Goal: Task Accomplishment & Management: Use online tool/utility

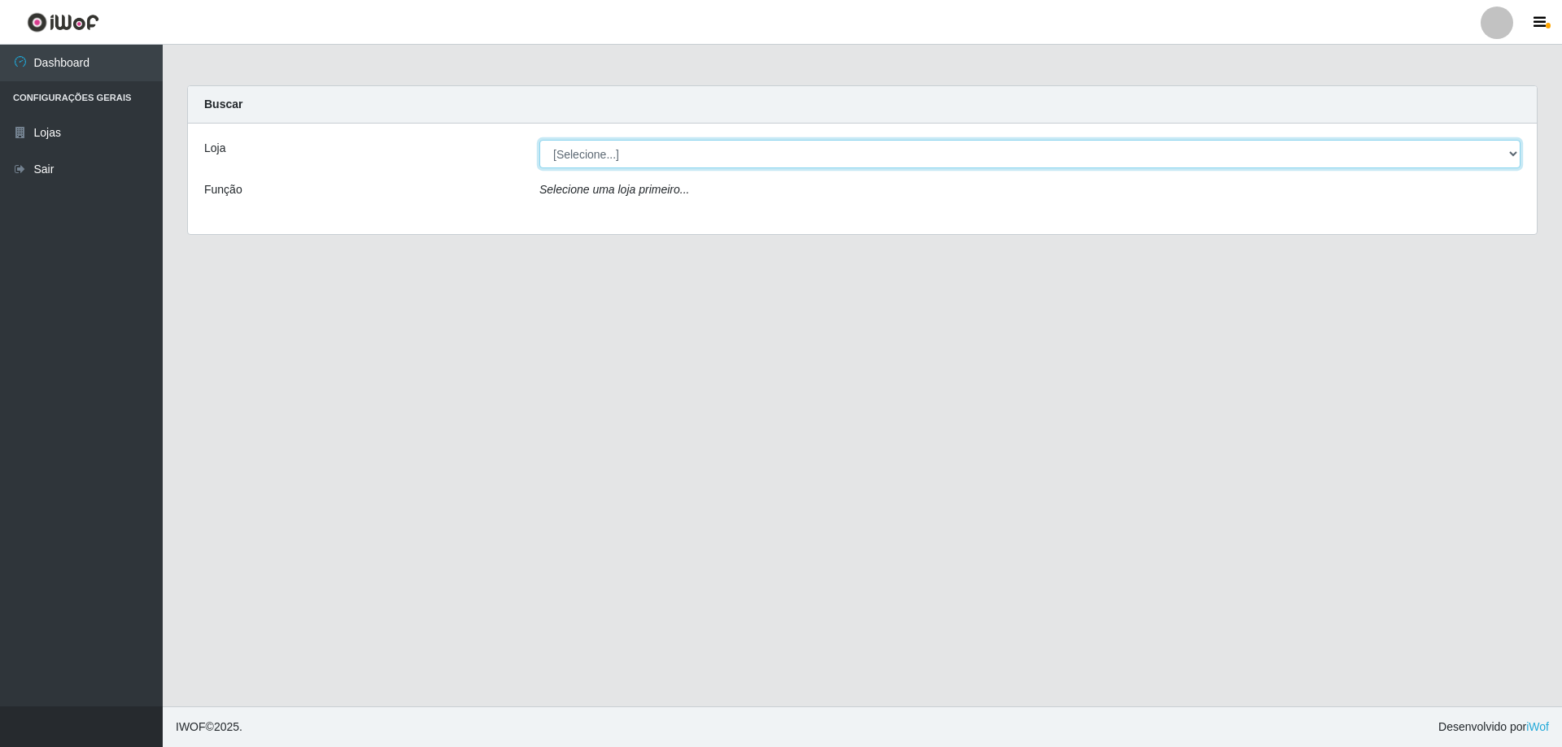
drag, startPoint x: 555, startPoint y: 177, endPoint x: 568, endPoint y: 146, distance: 32.8
click at [564, 144] on select "[Selecione...] Atacado Vem - [STREET_ADDRESS]" at bounding box center [1029, 154] width 981 height 28
select select "461"
click at [539, 140] on select "[Selecione...] Atacado Vem - [STREET_ADDRESS]" at bounding box center [1029, 154] width 981 height 28
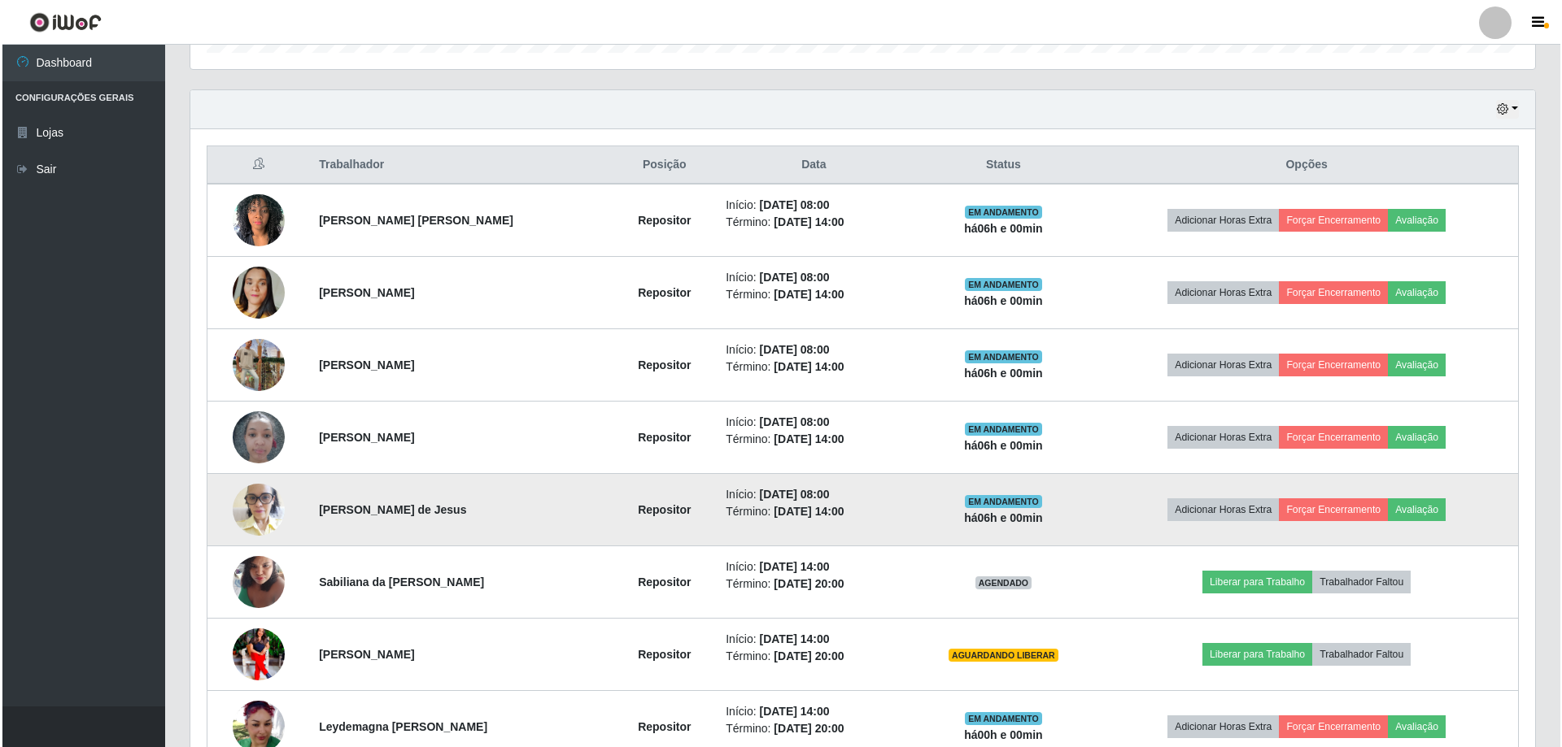
scroll to position [488, 0]
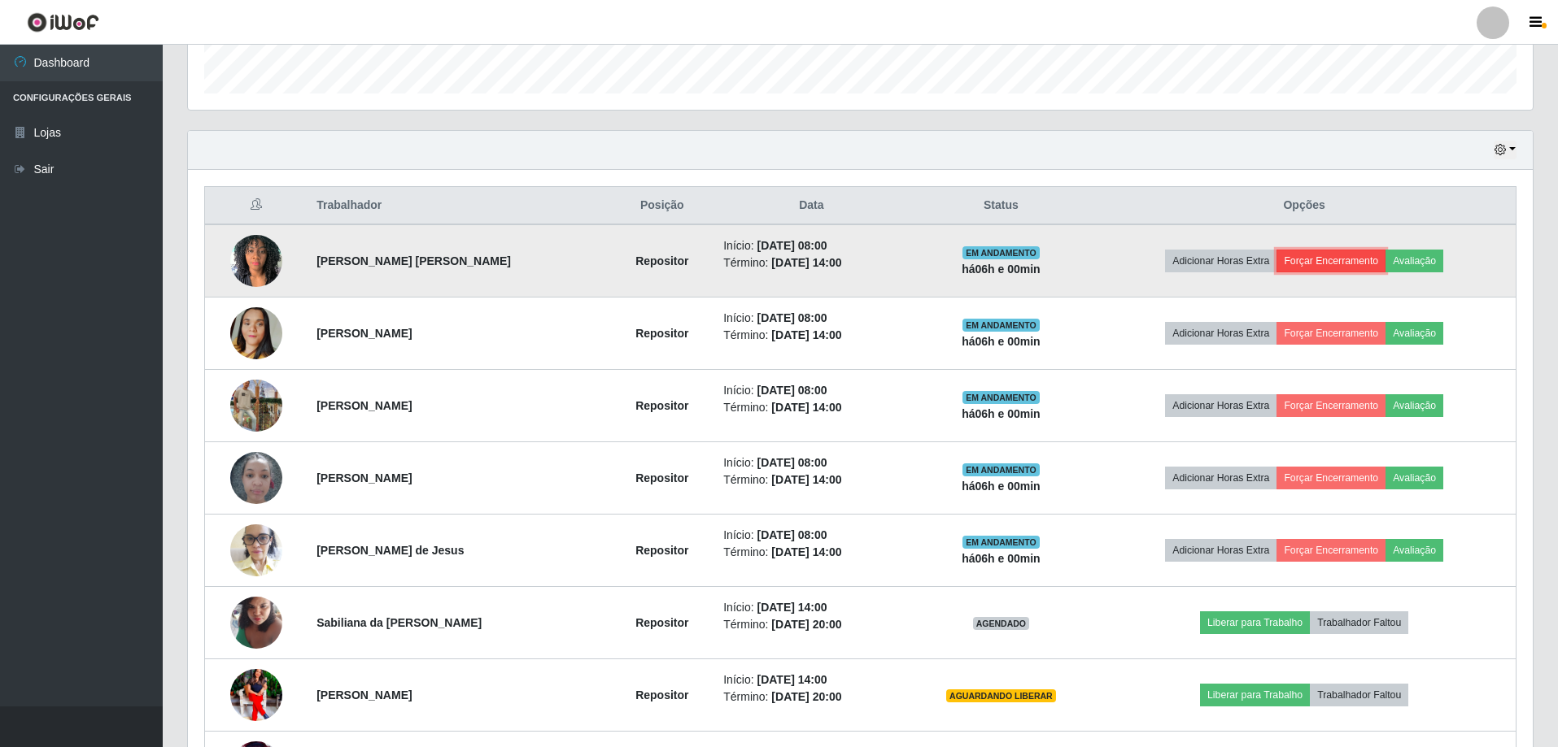
click at [1303, 268] on button "Forçar Encerramento" at bounding box center [1330, 261] width 109 height 23
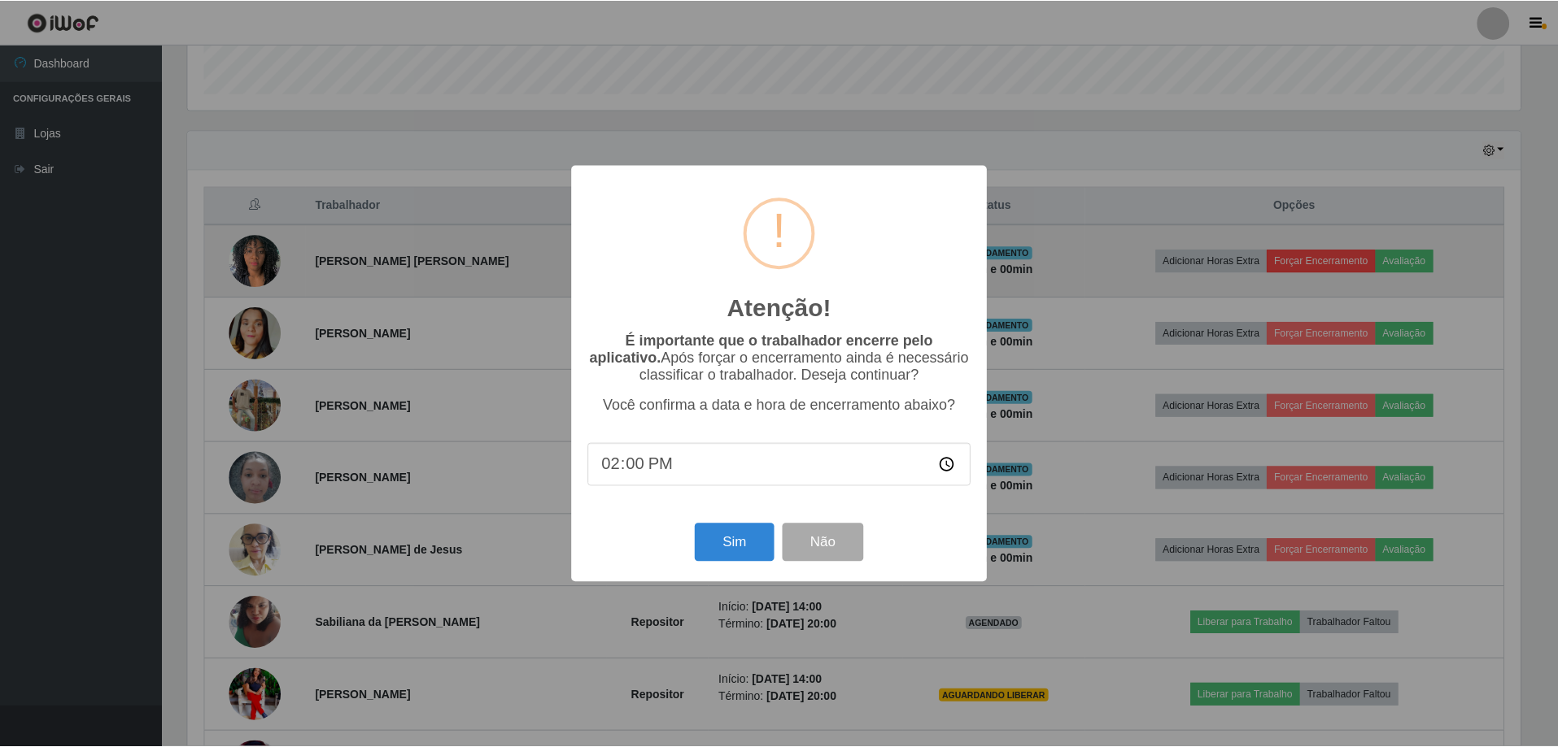
scroll to position [338, 1336]
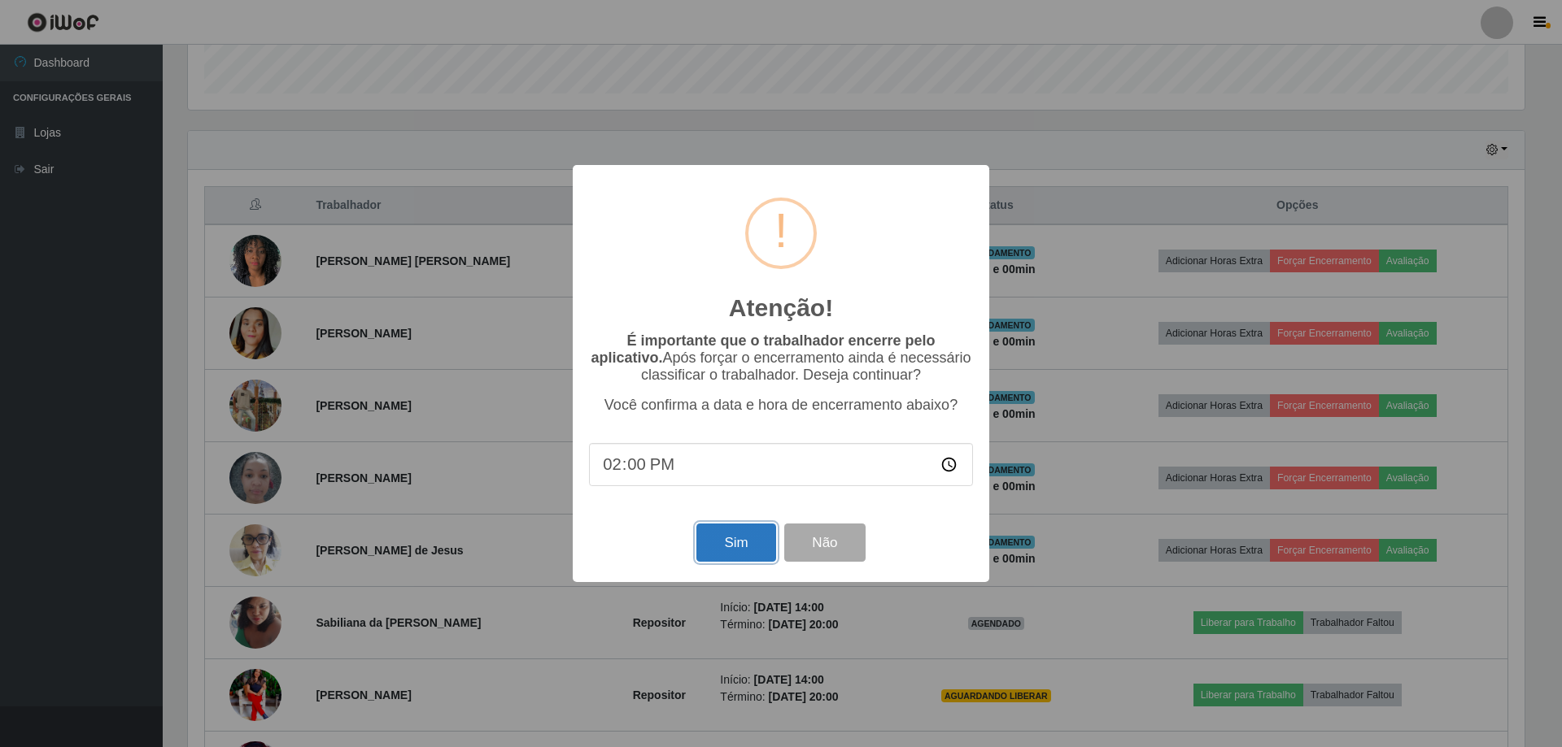
click at [751, 544] on button "Sim" at bounding box center [735, 543] width 79 height 38
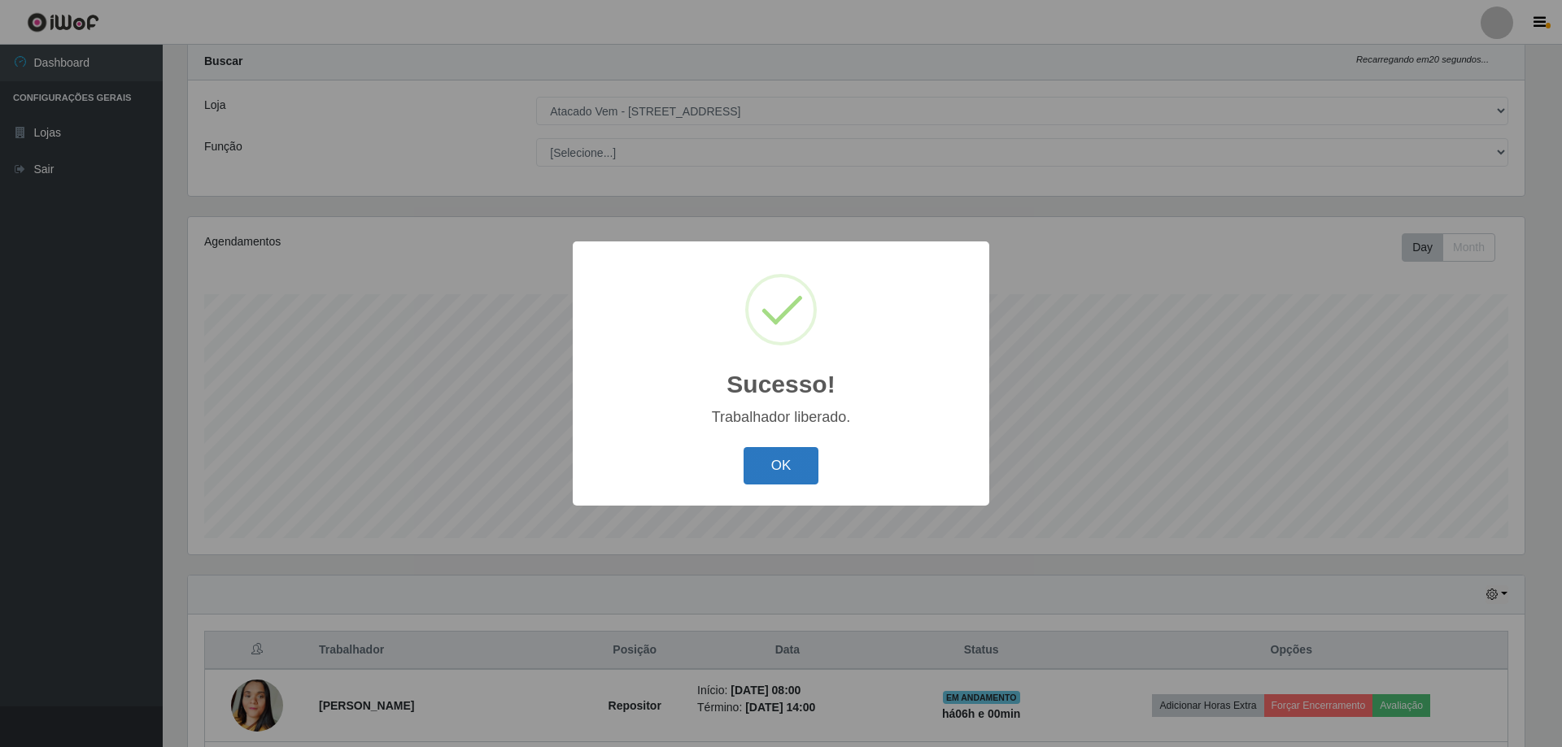
click at [785, 465] on button "OK" at bounding box center [781, 466] width 76 height 38
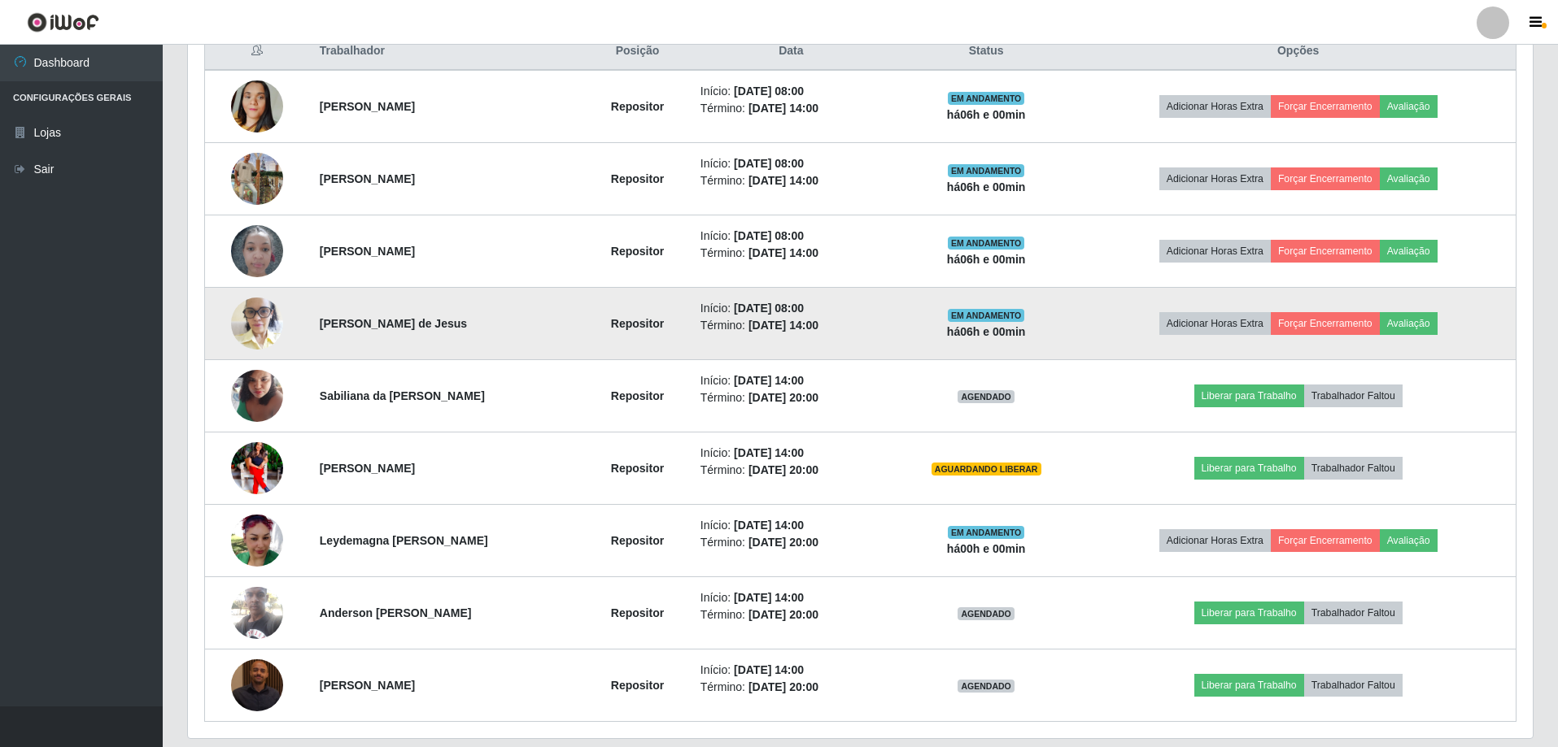
scroll to position [613, 0]
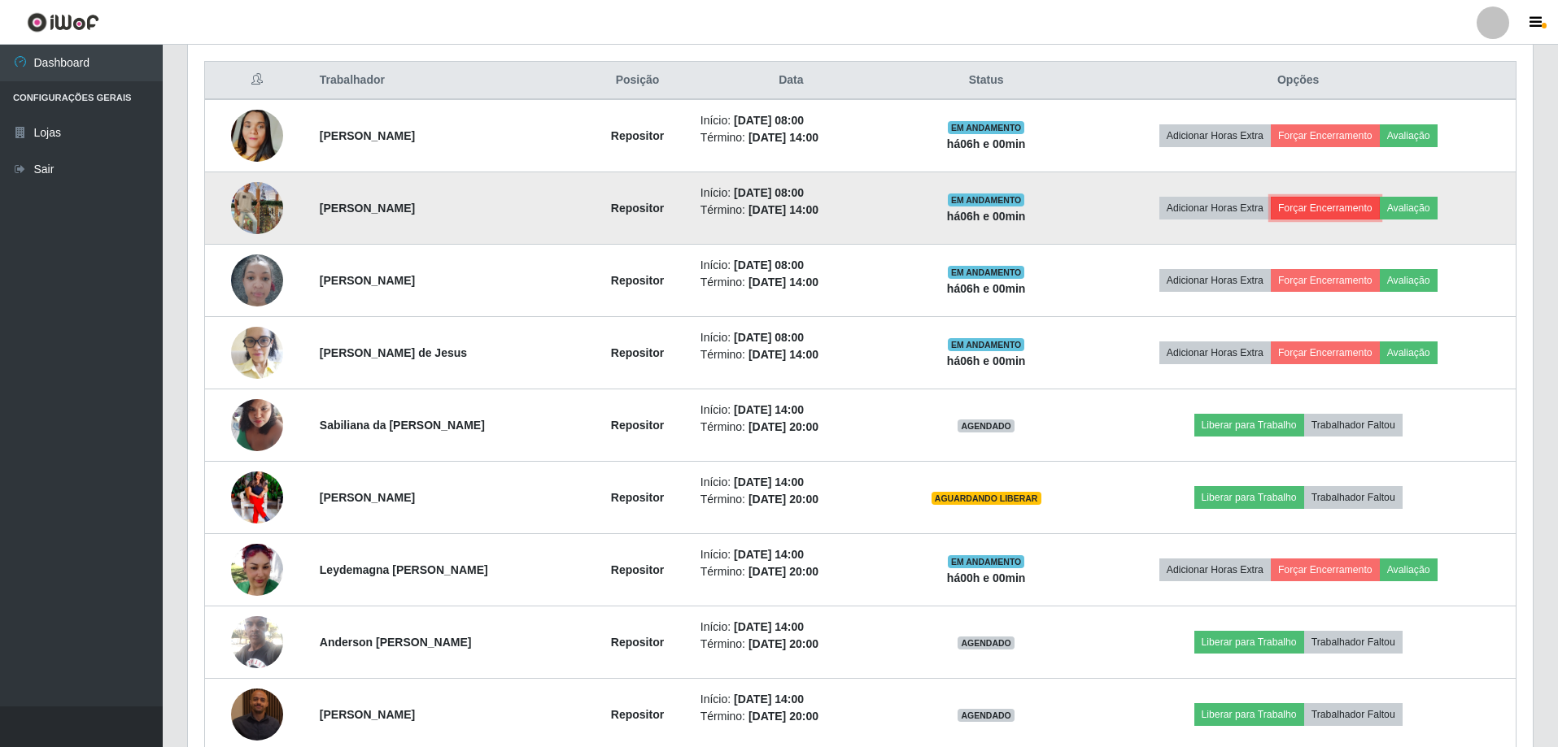
click at [1290, 211] on button "Forçar Encerramento" at bounding box center [1324, 208] width 109 height 23
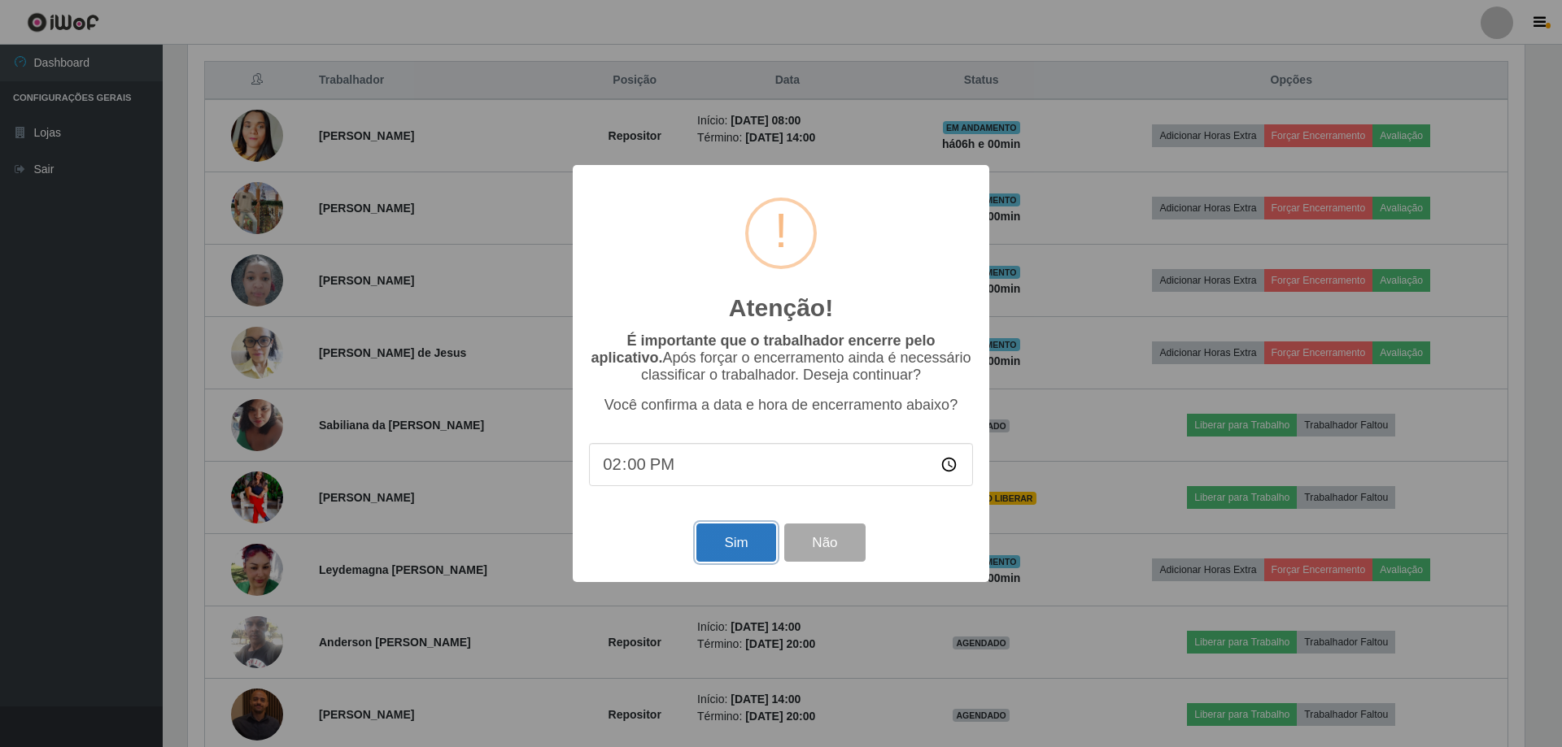
click at [713, 551] on button "Sim" at bounding box center [735, 543] width 79 height 38
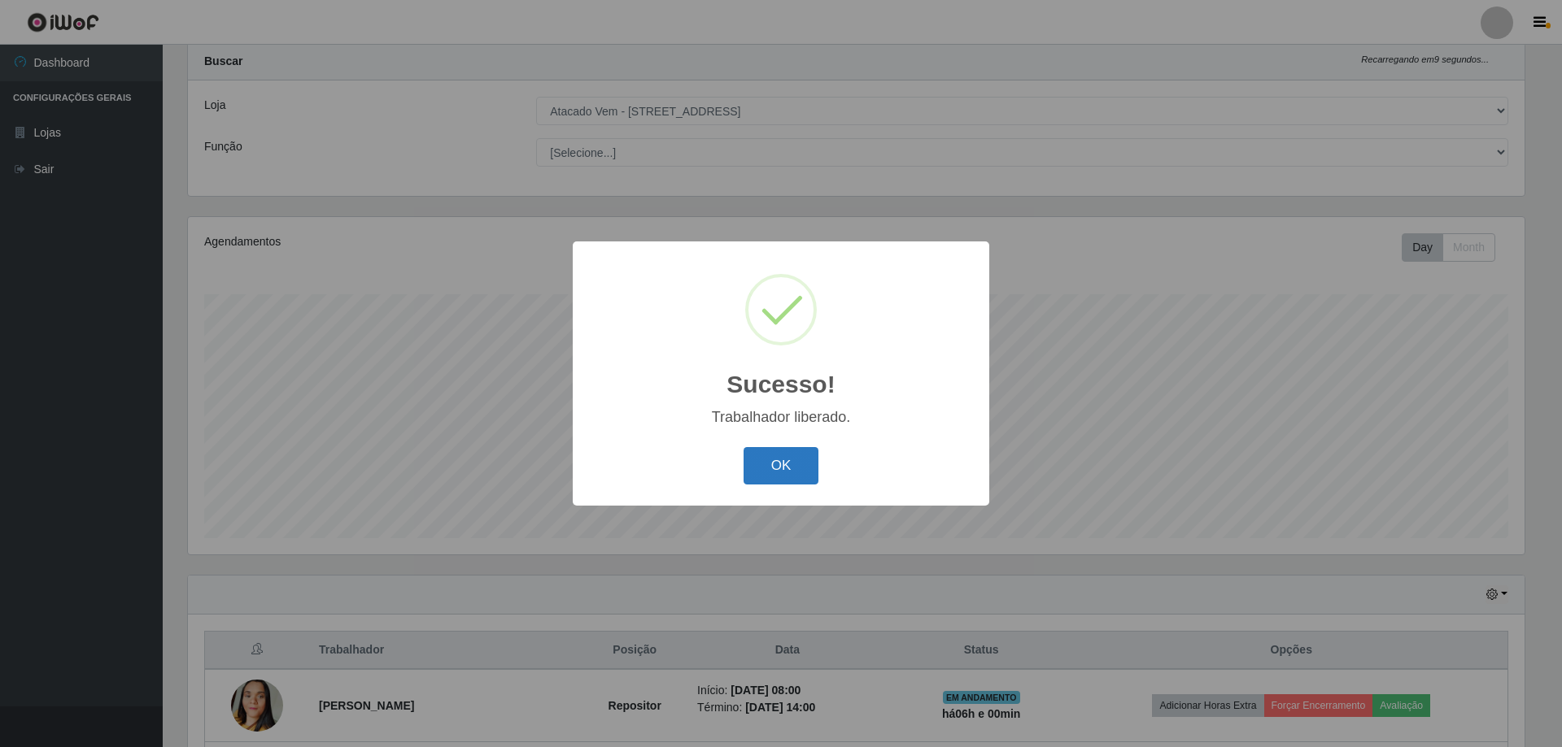
drag, startPoint x: 827, startPoint y: 465, endPoint x: 789, endPoint y: 464, distance: 38.2
click at [810, 465] on div "OK Cancel" at bounding box center [781, 465] width 384 height 46
click at [789, 464] on button "OK" at bounding box center [781, 466] width 76 height 38
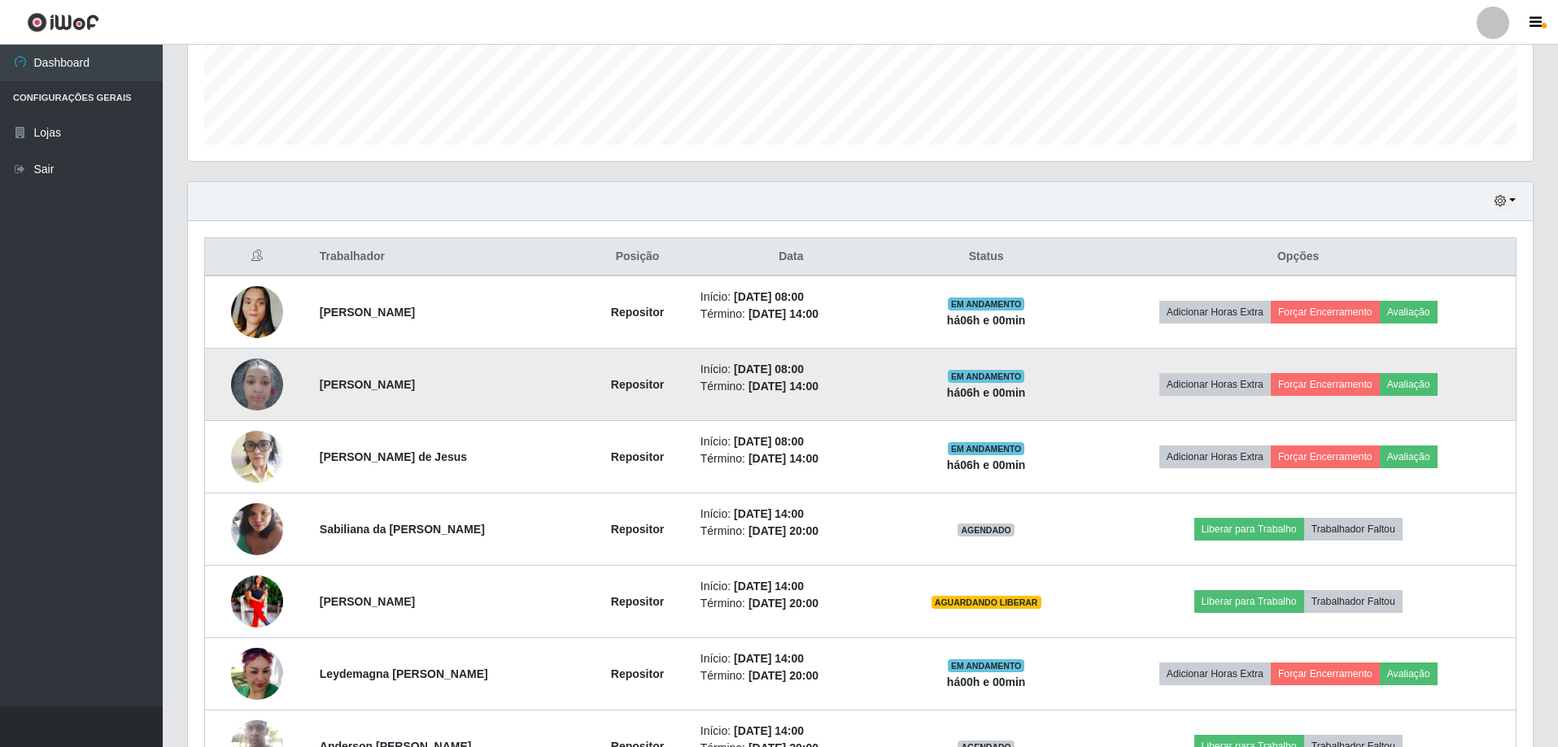
scroll to position [531, 0]
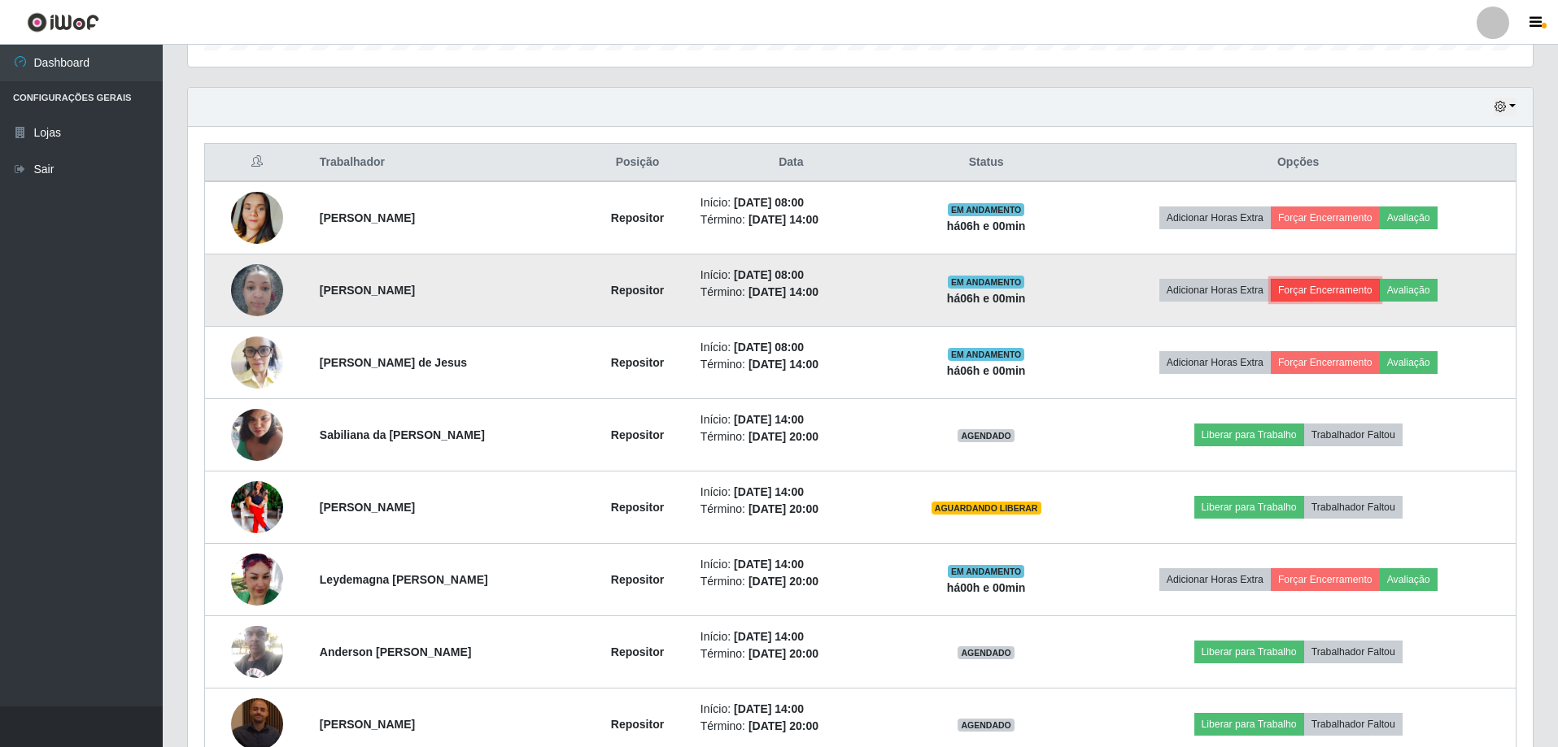
click at [1316, 288] on button "Forçar Encerramento" at bounding box center [1324, 290] width 109 height 23
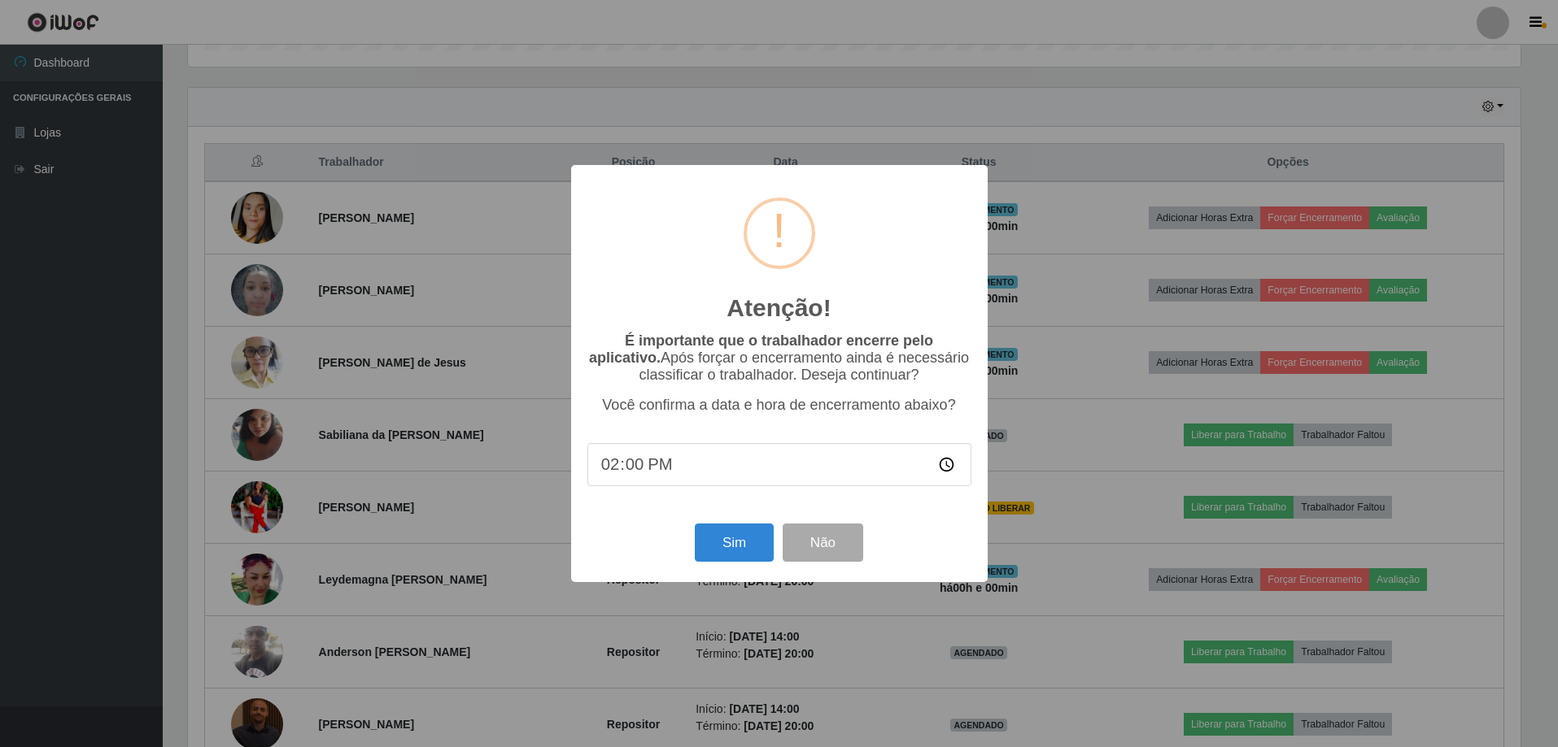
scroll to position [338, 1336]
click at [741, 562] on button "Sim" at bounding box center [735, 543] width 79 height 38
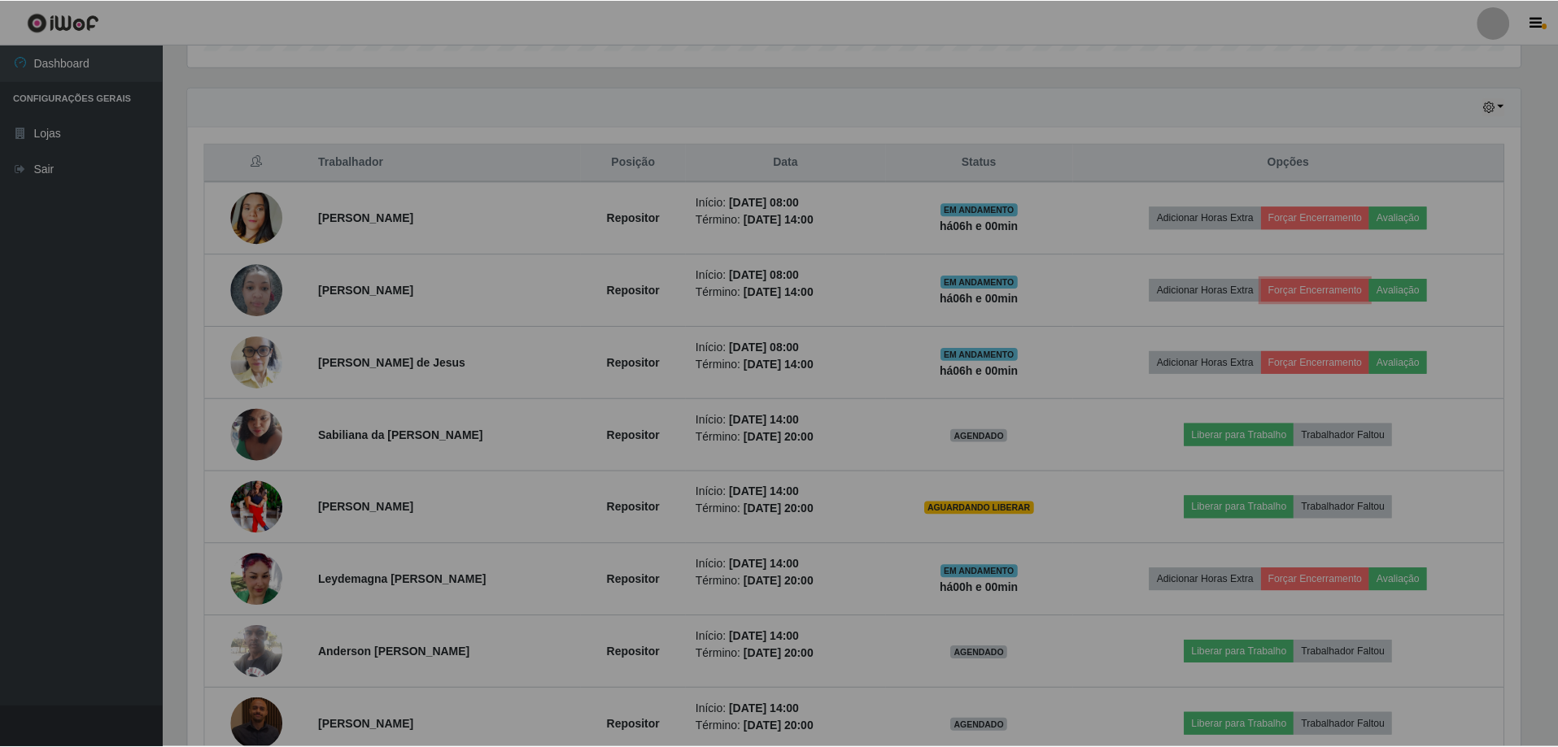
scroll to position [0, 0]
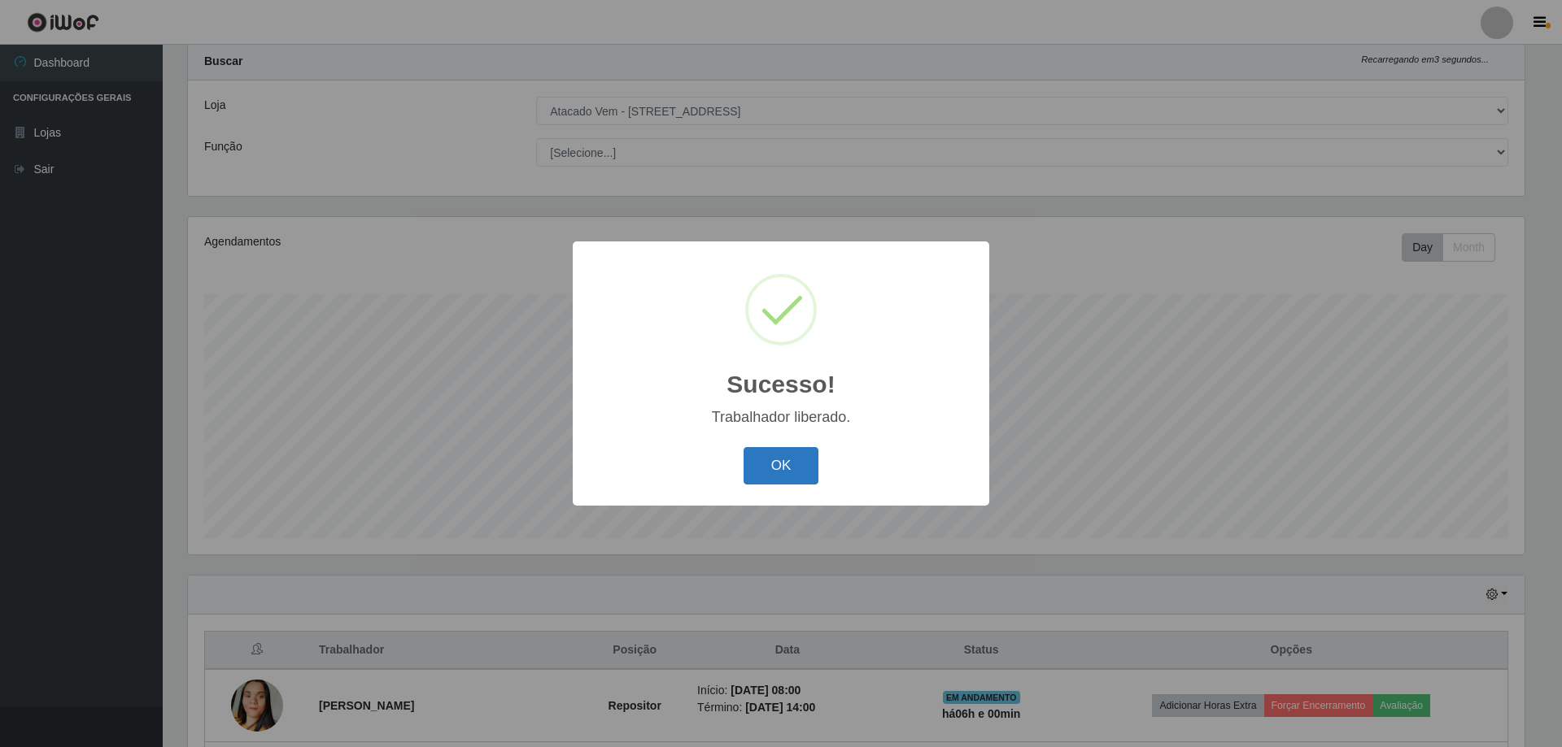
click at [780, 478] on button "OK" at bounding box center [781, 466] width 76 height 38
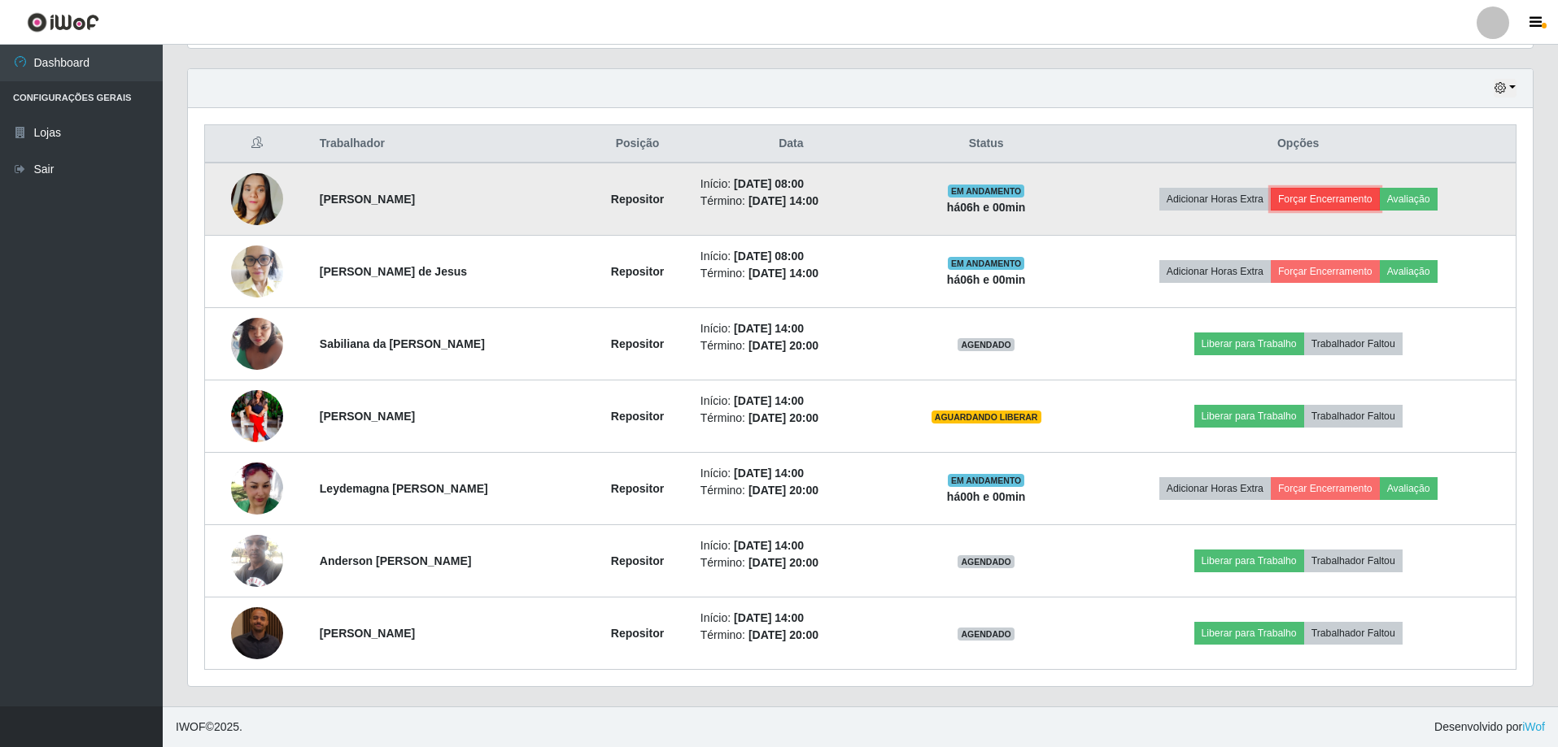
click at [1308, 203] on button "Forçar Encerramento" at bounding box center [1324, 199] width 109 height 23
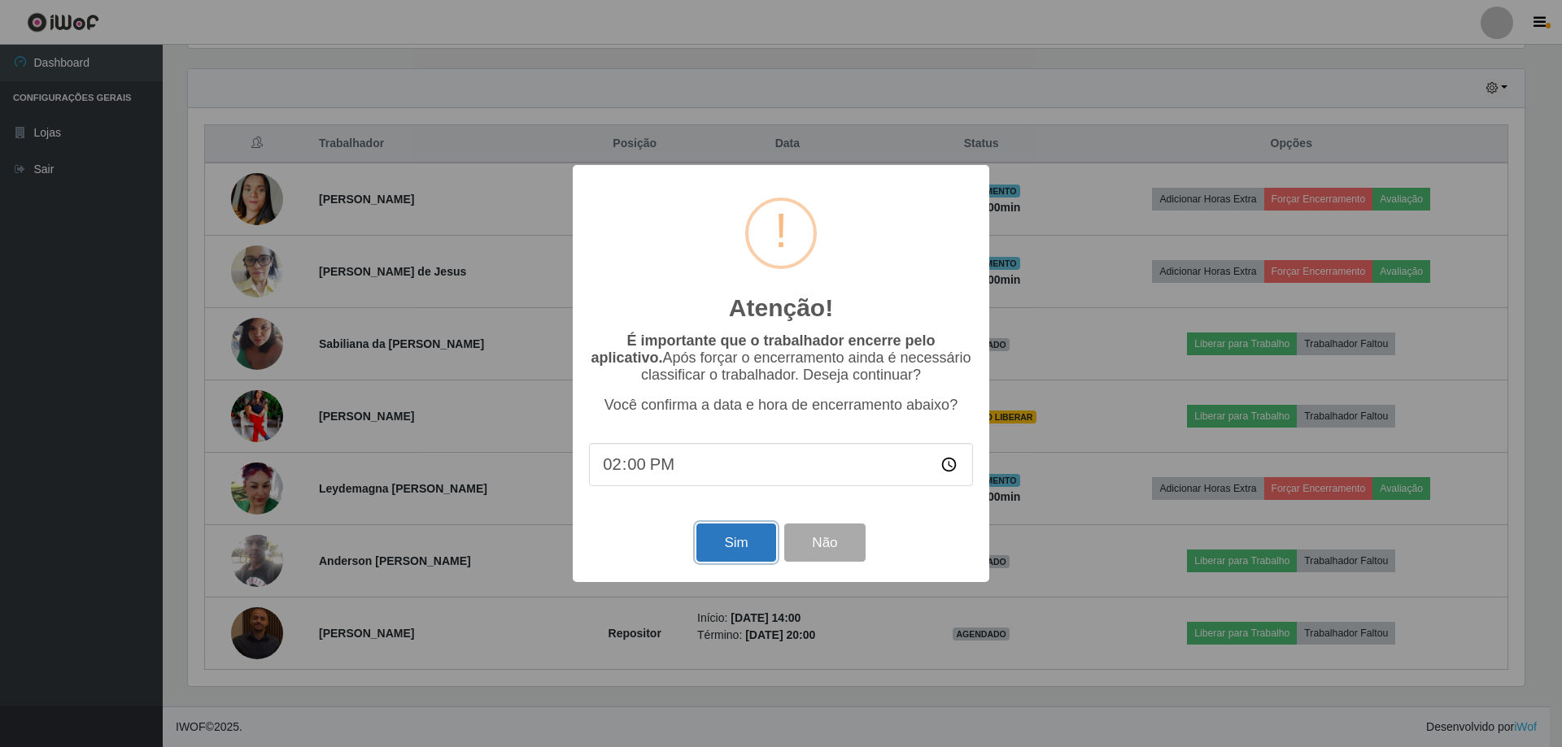
click at [734, 547] on button "Sim" at bounding box center [735, 543] width 79 height 38
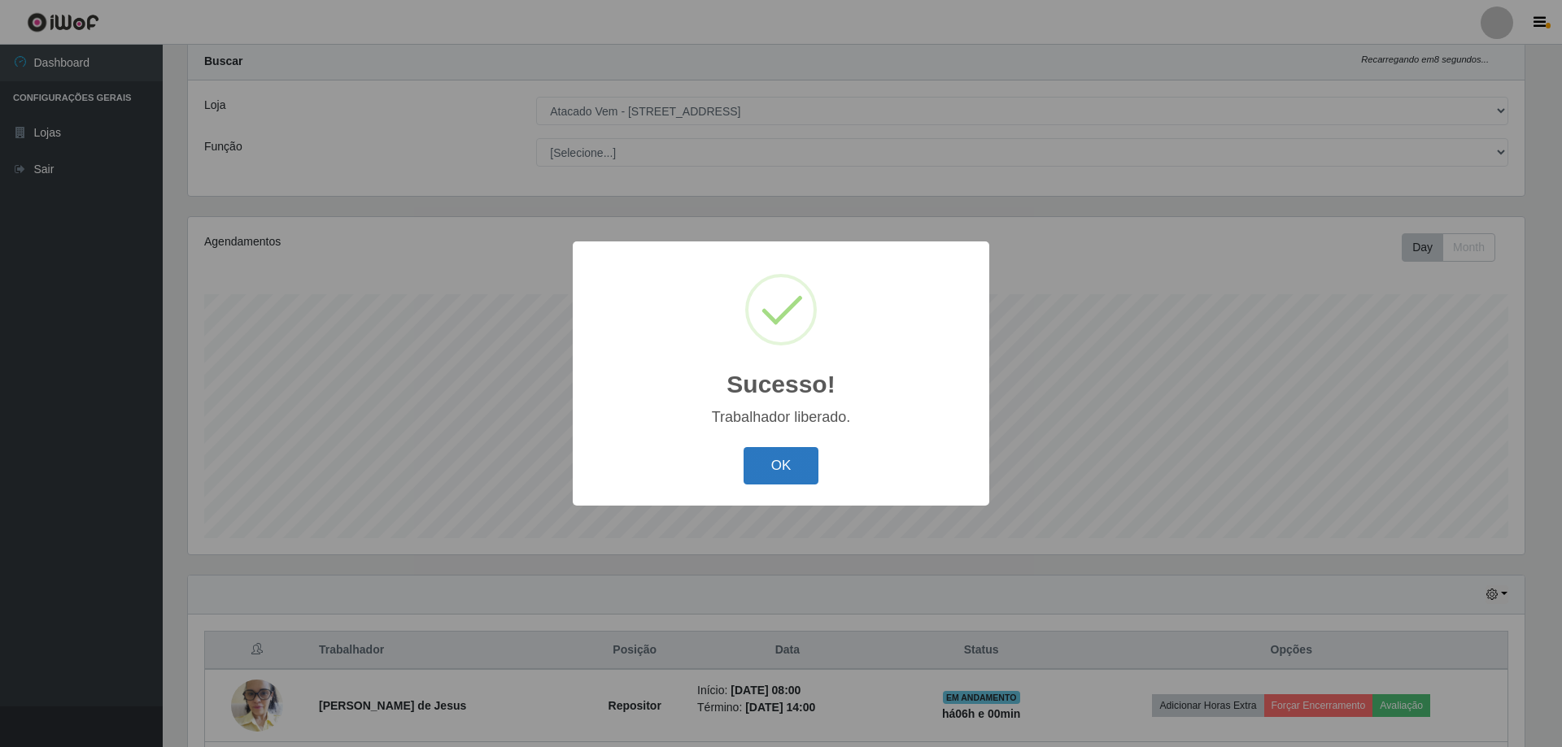
click at [776, 482] on button "OK" at bounding box center [781, 466] width 76 height 38
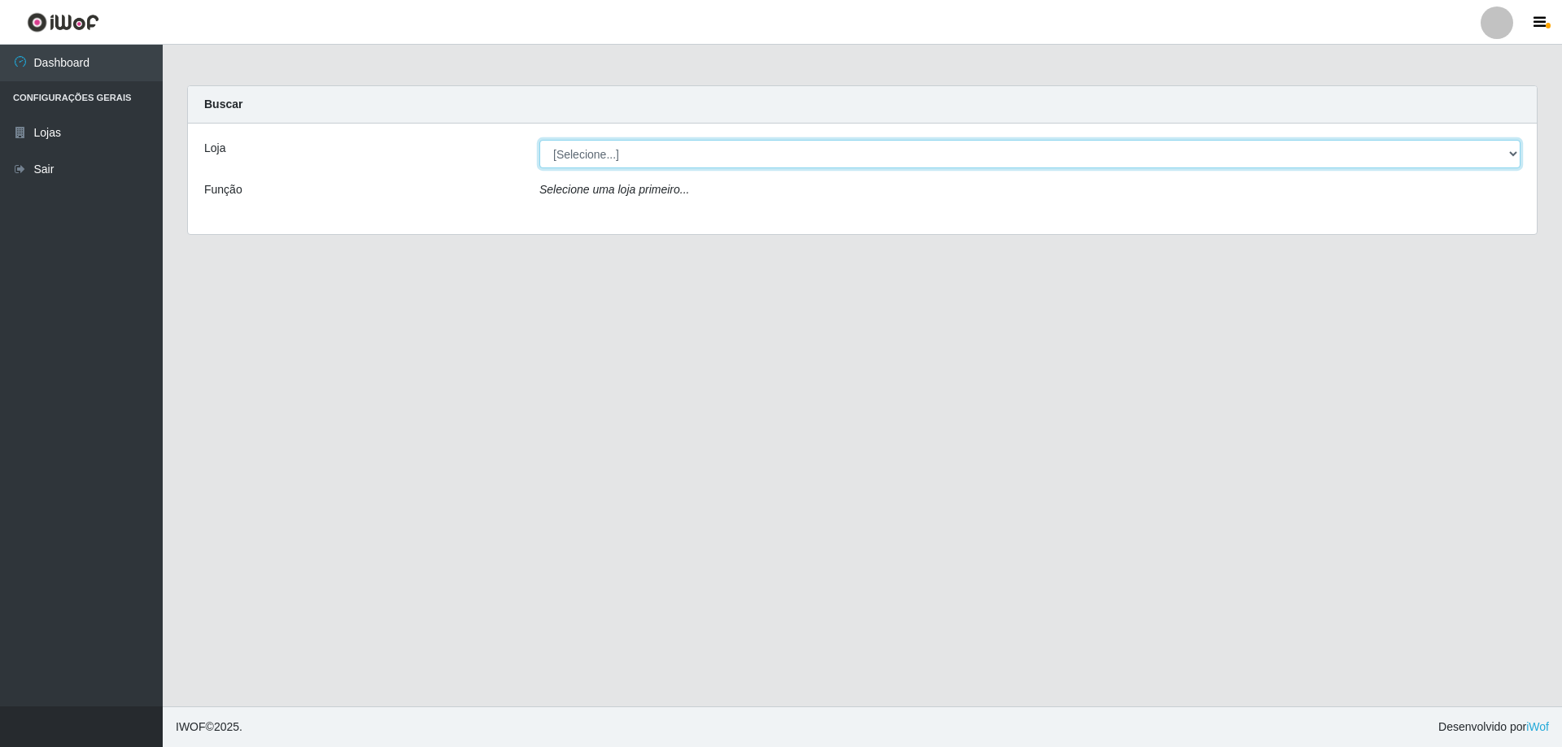
click at [591, 155] on select "[Selecione...] Atacado Vem - [STREET_ADDRESS]" at bounding box center [1029, 154] width 981 height 28
select select "461"
click at [539, 140] on select "[Selecione...] Atacado Vem - [STREET_ADDRESS]" at bounding box center [1029, 154] width 981 height 28
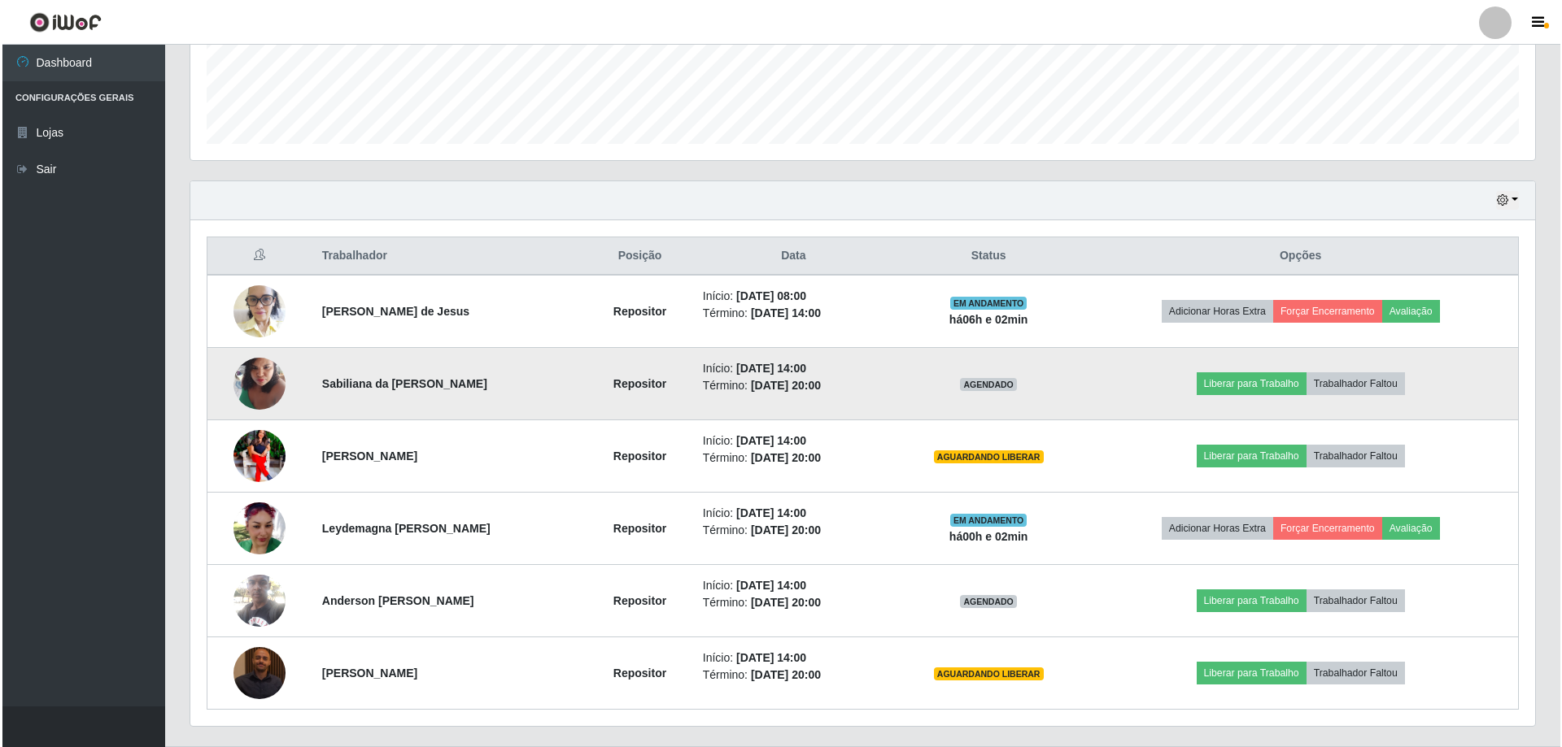
scroll to position [477, 0]
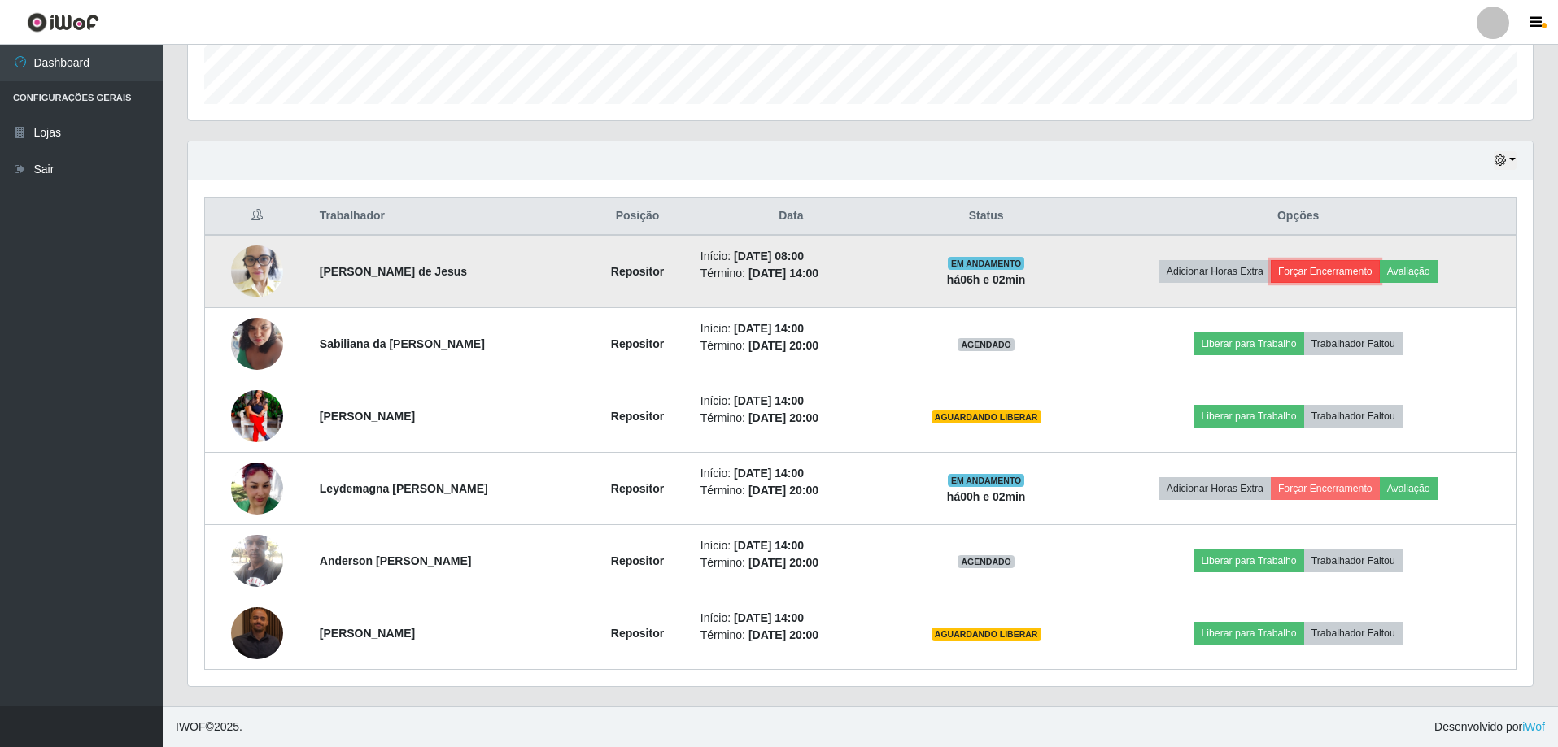
click at [1330, 271] on button "Forçar Encerramento" at bounding box center [1324, 271] width 109 height 23
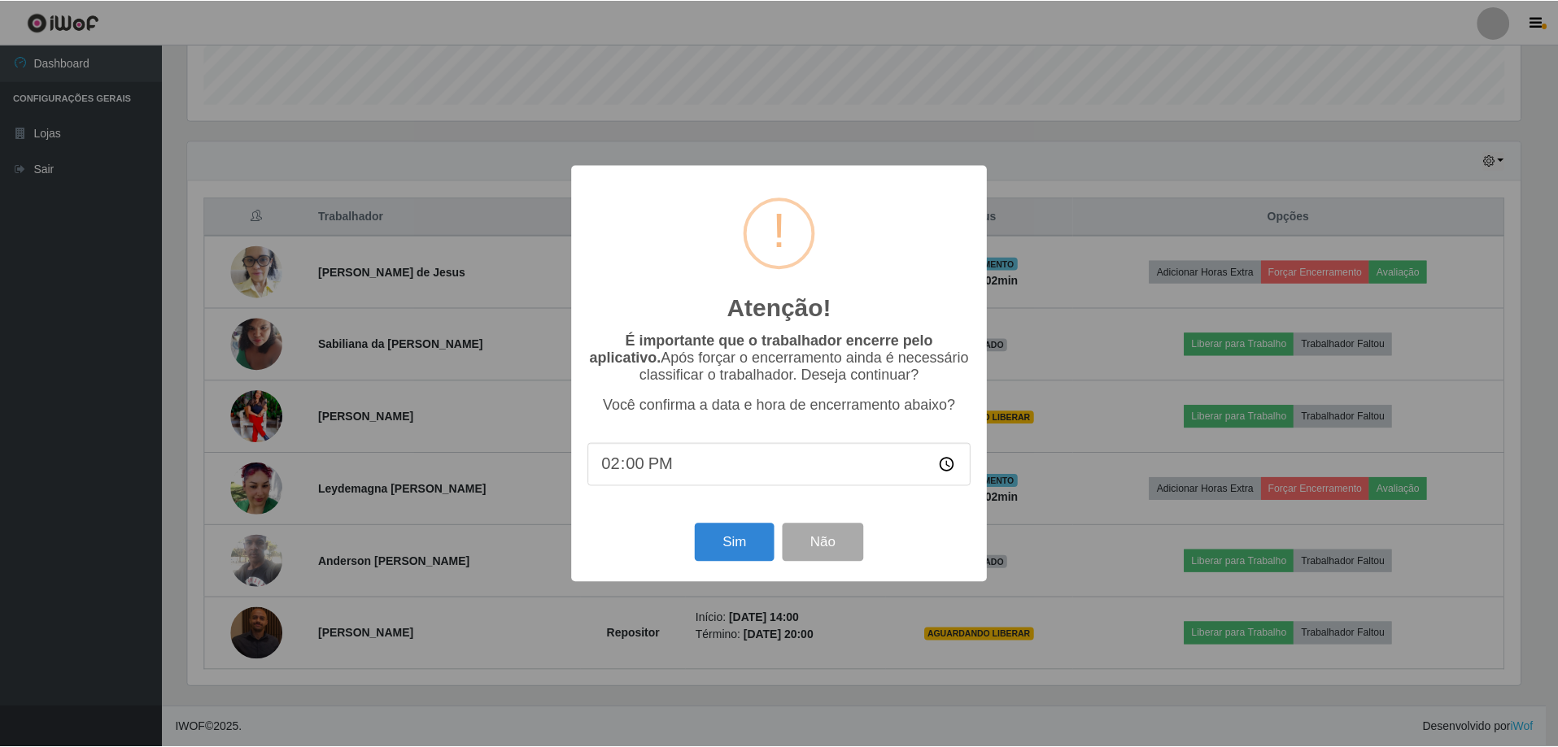
scroll to position [338, 1336]
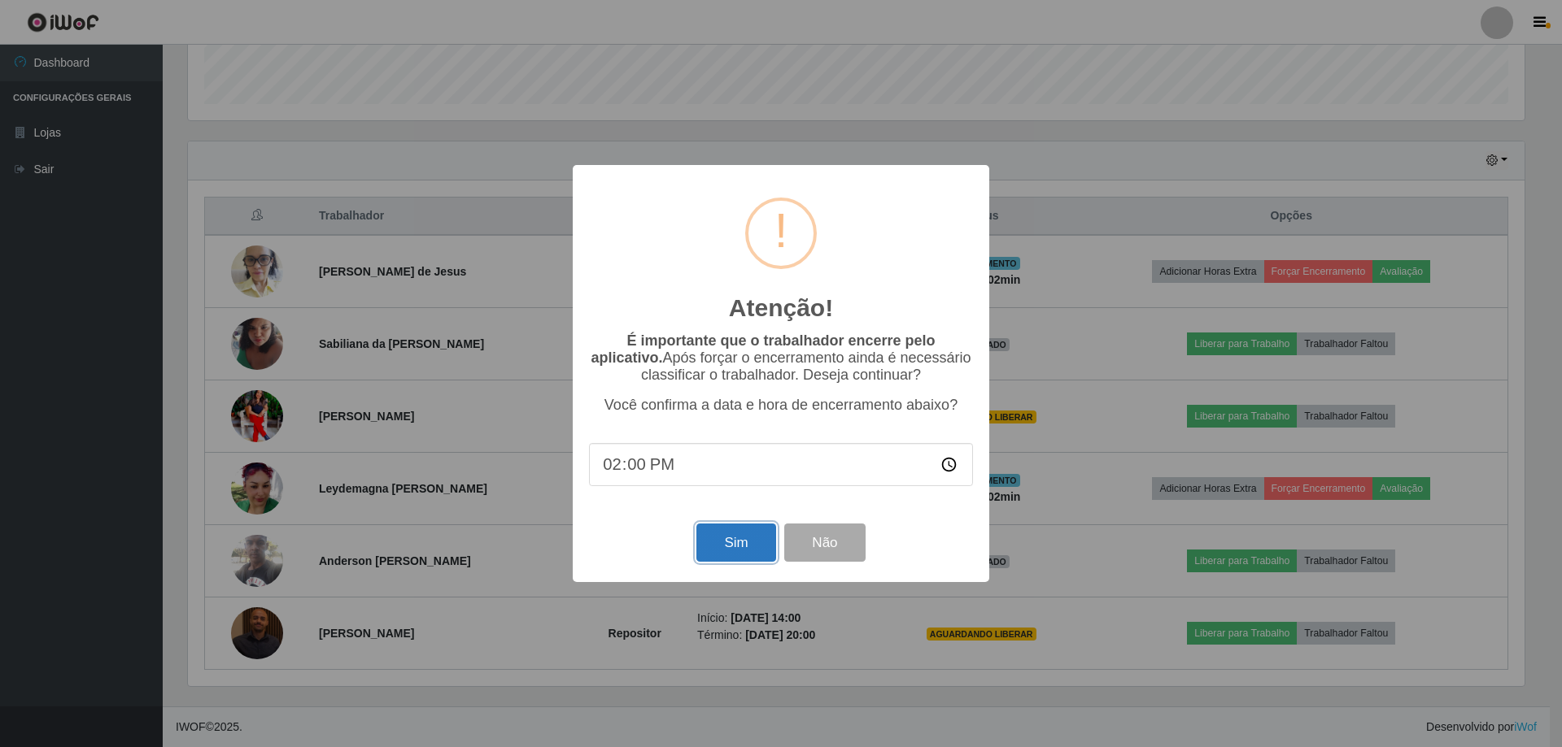
click at [730, 555] on button "Sim" at bounding box center [735, 543] width 79 height 38
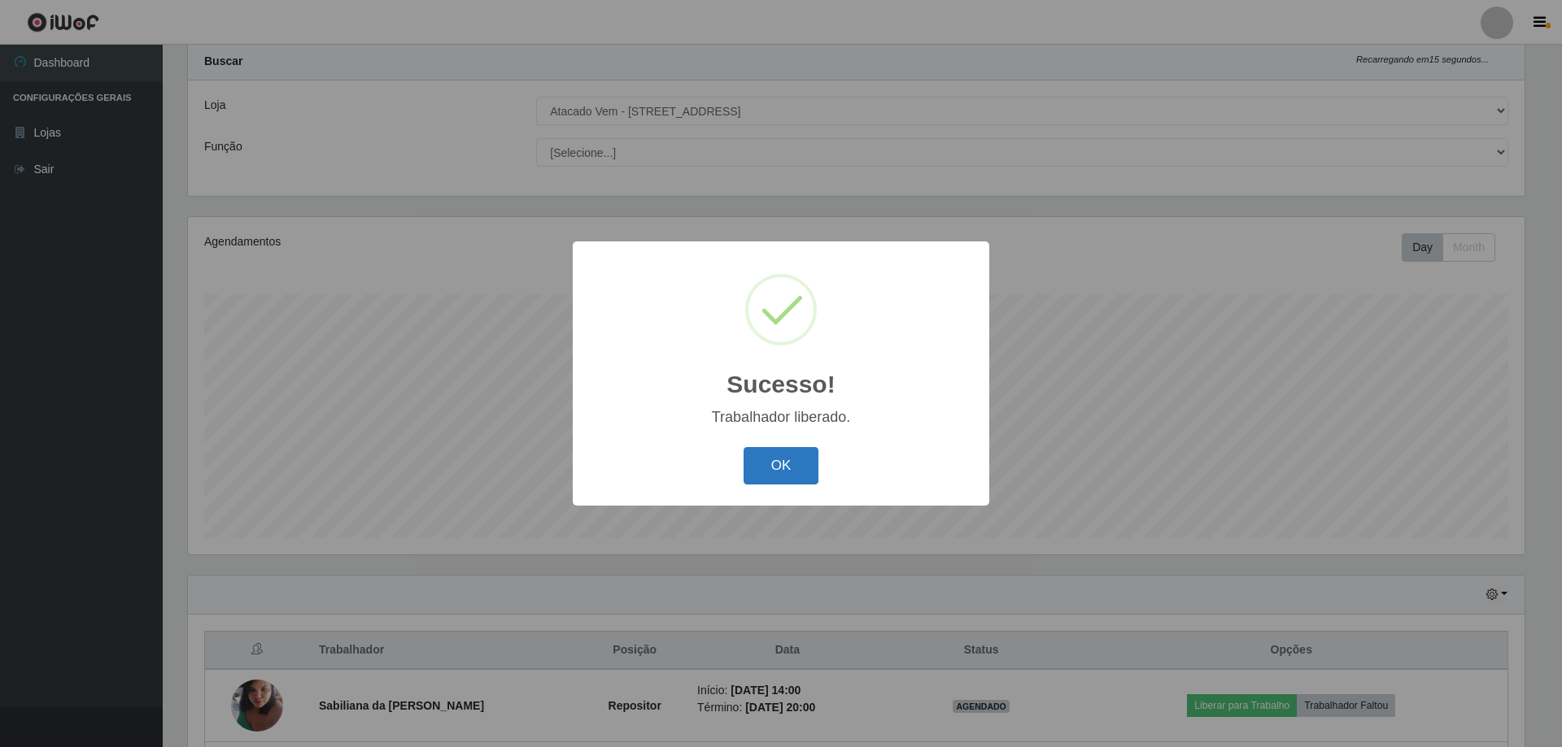
click at [786, 470] on button "OK" at bounding box center [781, 466] width 76 height 38
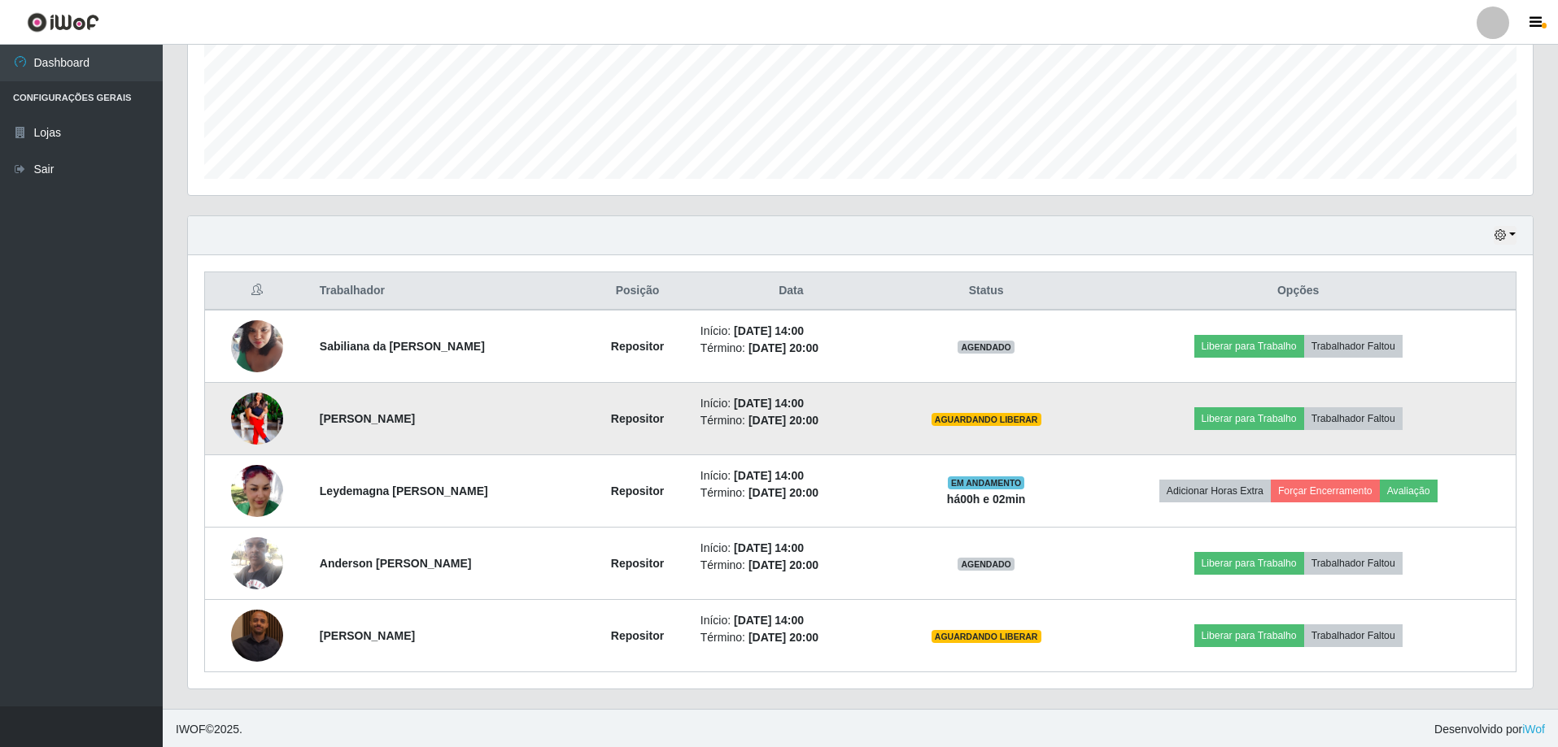
scroll to position [405, 0]
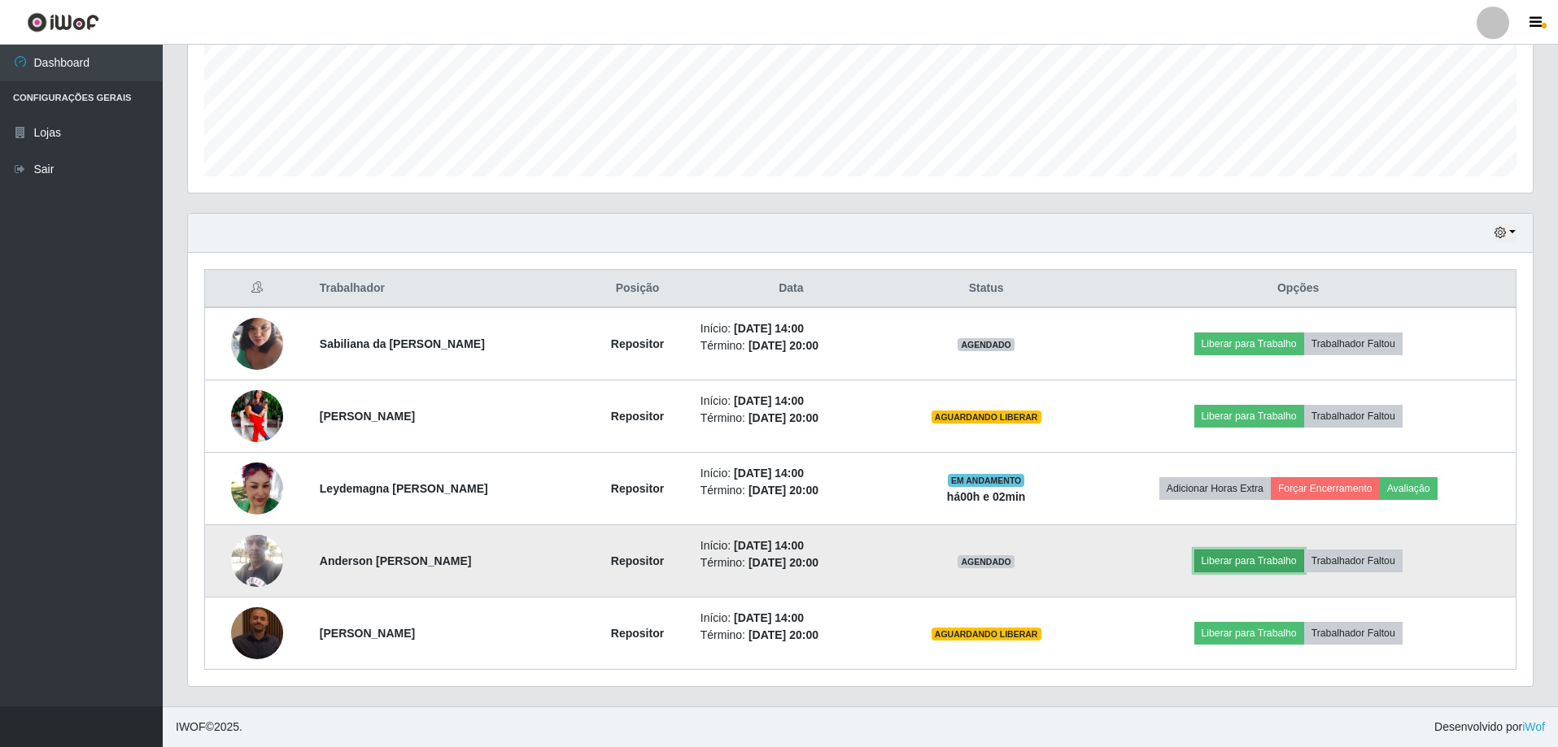
click at [1242, 564] on button "Liberar para Trabalho" at bounding box center [1249, 561] width 110 height 23
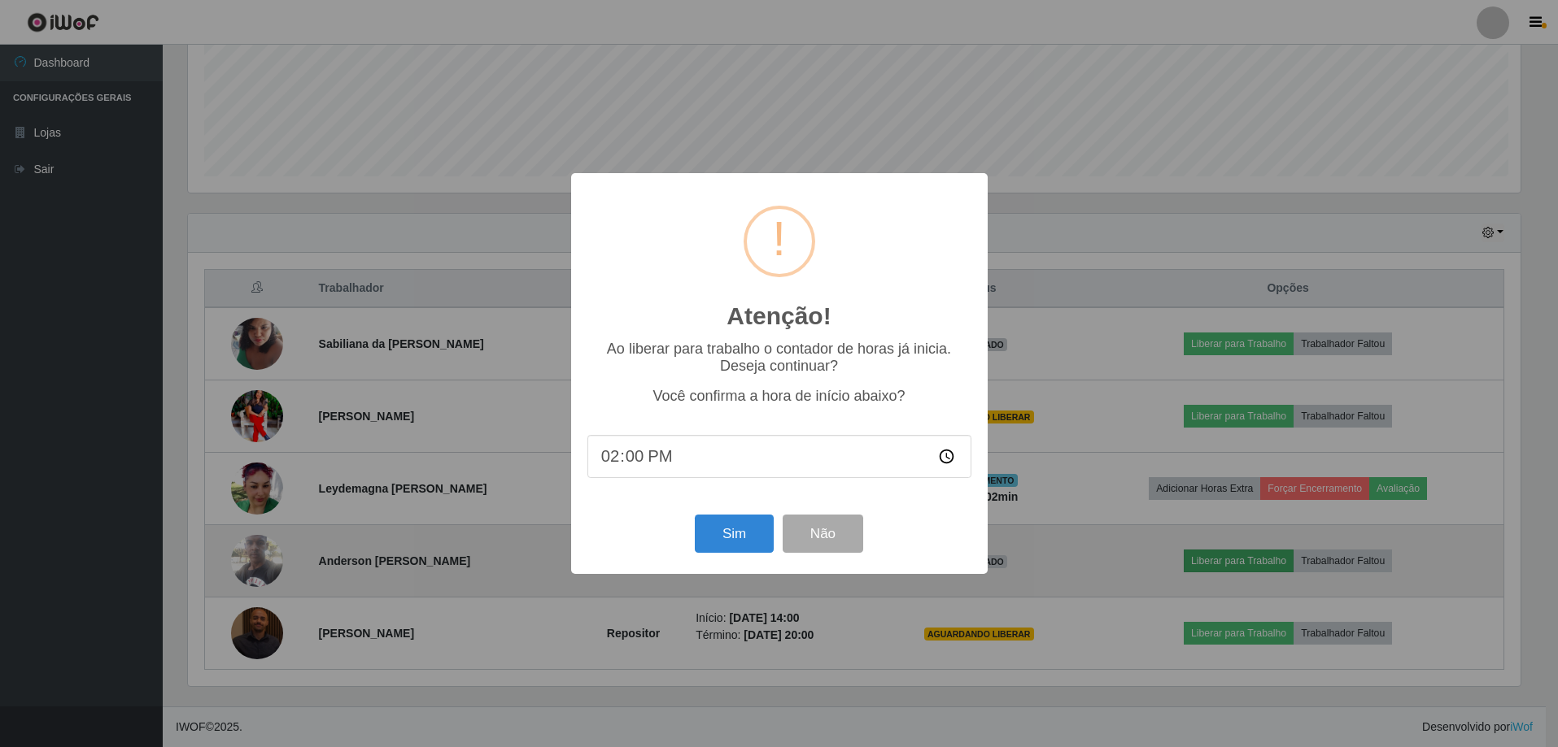
scroll to position [338, 1336]
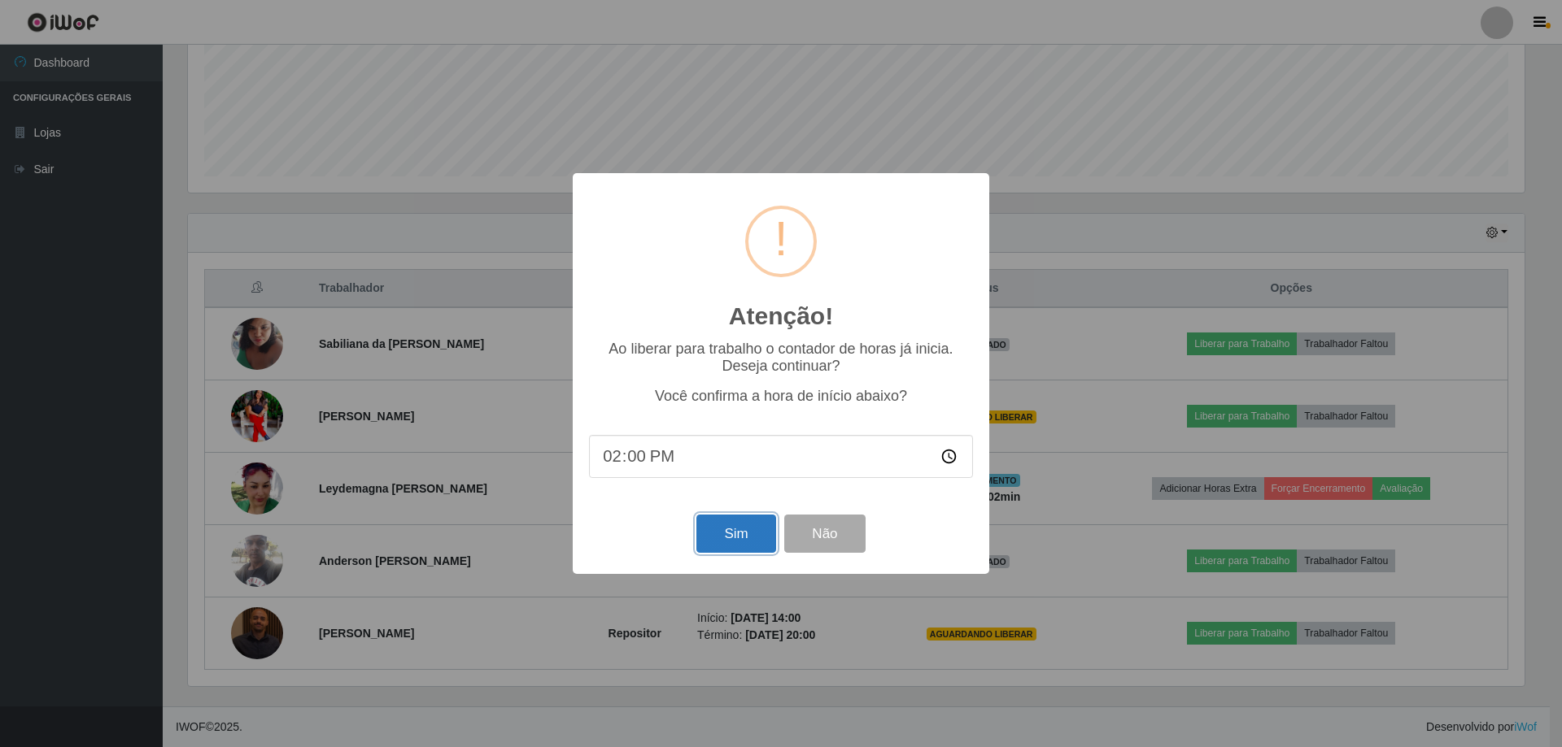
click at [732, 543] on button "Sim" at bounding box center [735, 534] width 79 height 38
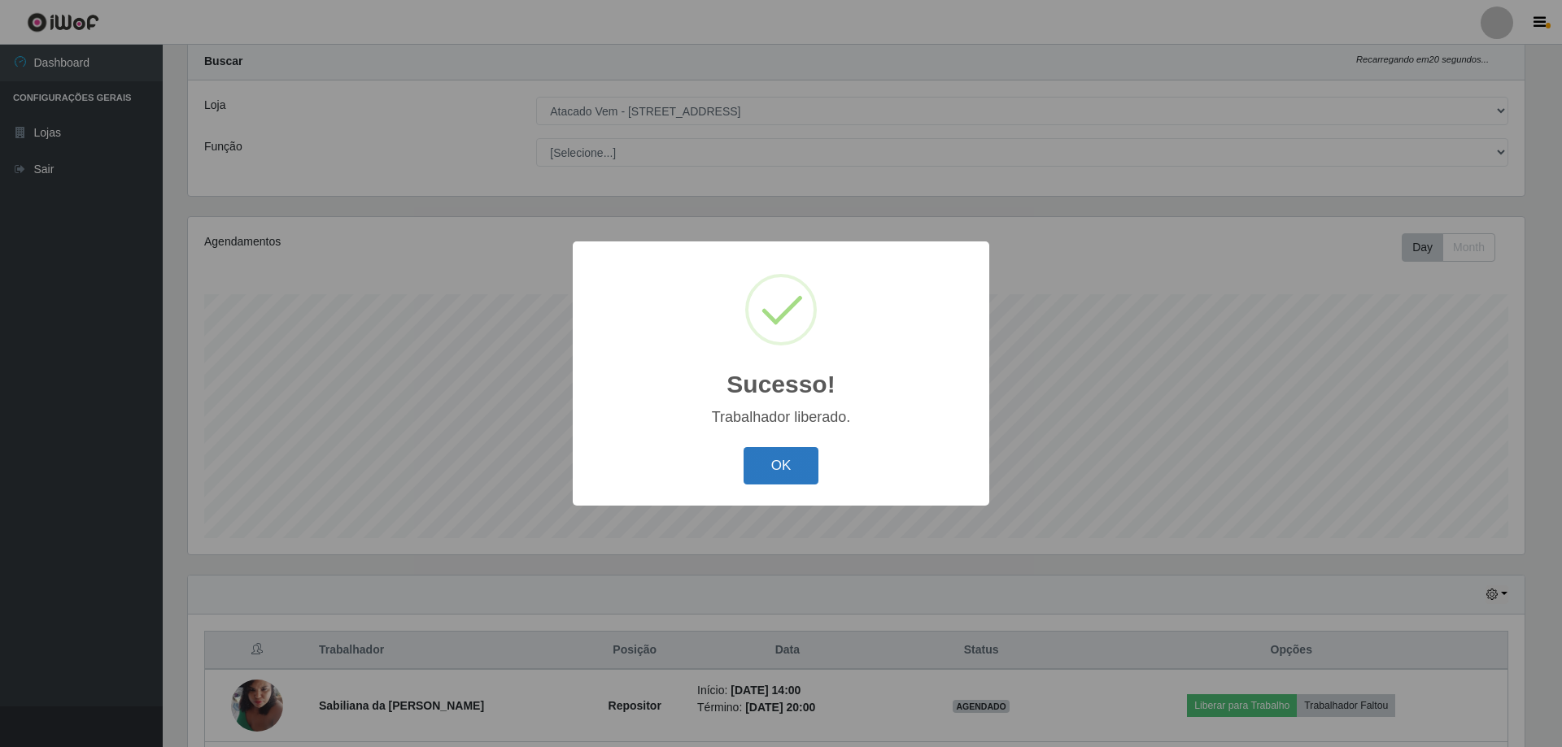
click at [792, 477] on button "OK" at bounding box center [781, 466] width 76 height 38
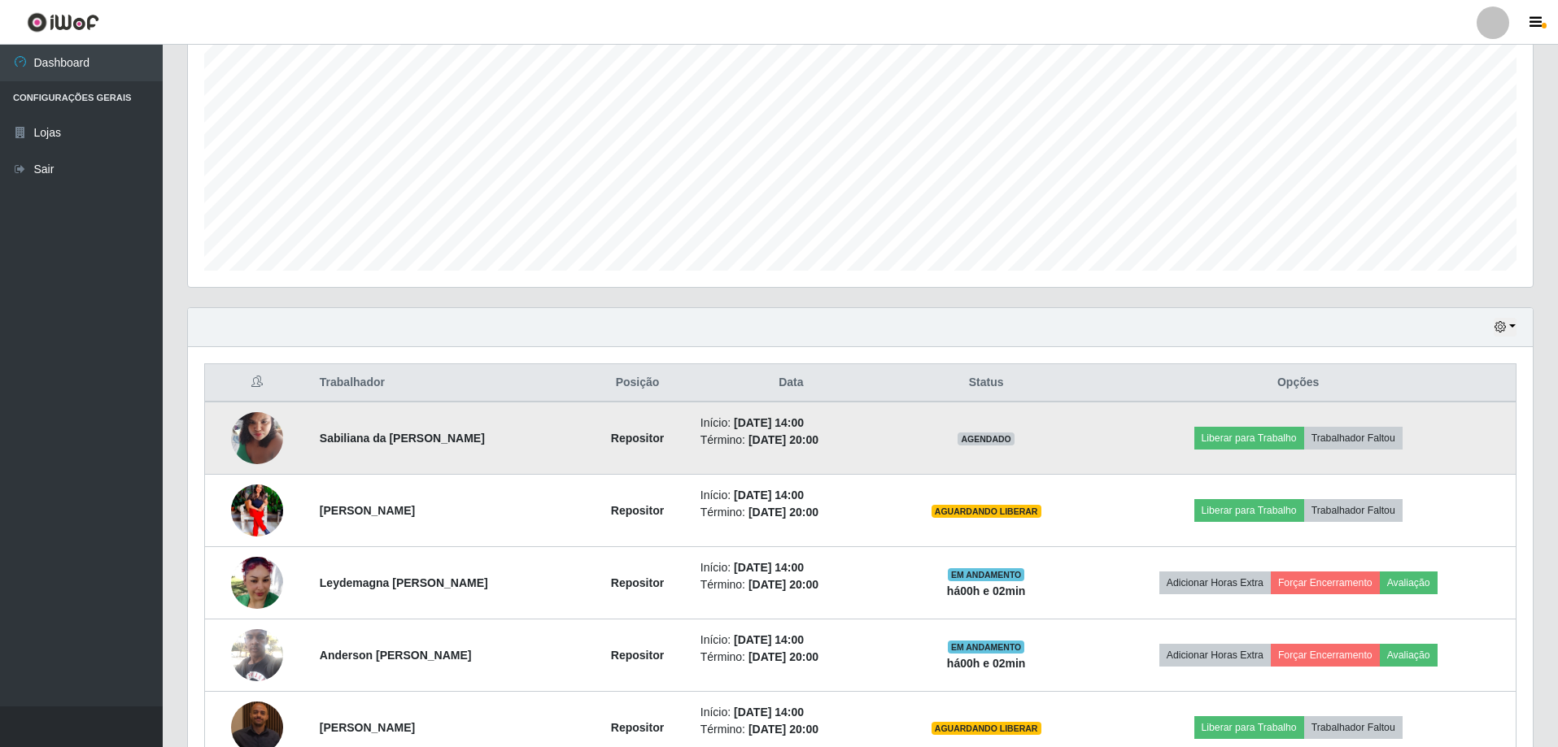
scroll to position [161, 0]
